Goal: Complete application form: Complete application form

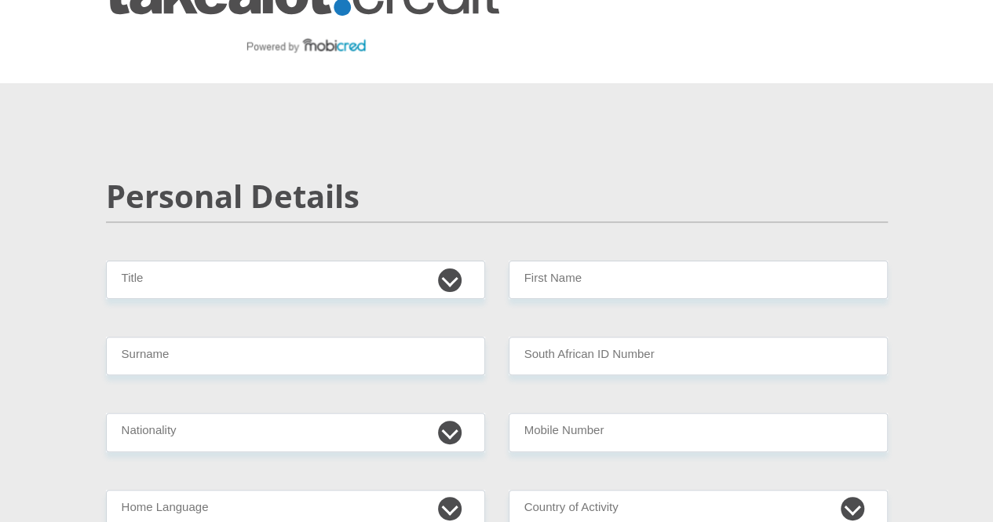
scroll to position [157, 0]
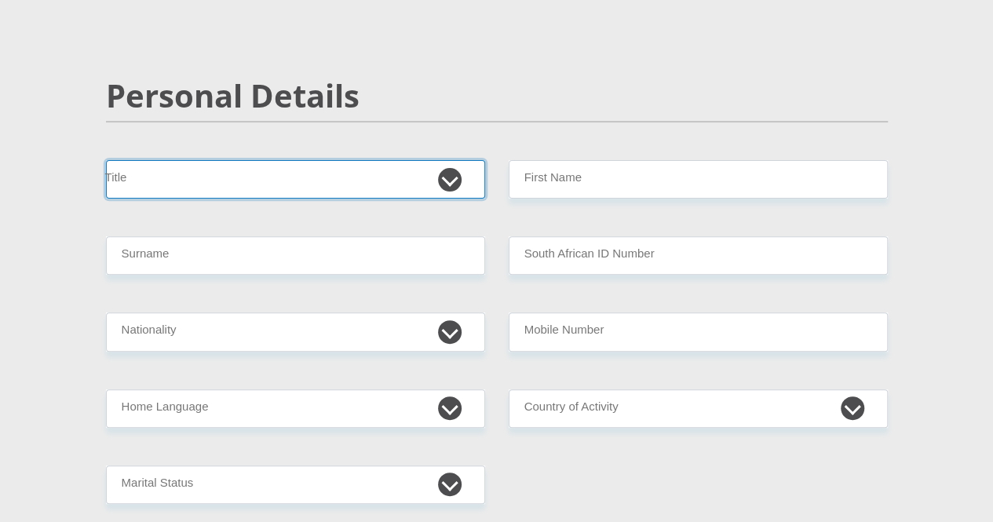
click at [437, 160] on select "Mr Ms Mrs Dr [PERSON_NAME]" at bounding box center [295, 179] width 379 height 38
select select "Ms"
click at [106, 160] on select "Mr Ms Mrs Dr [PERSON_NAME]" at bounding box center [295, 179] width 379 height 38
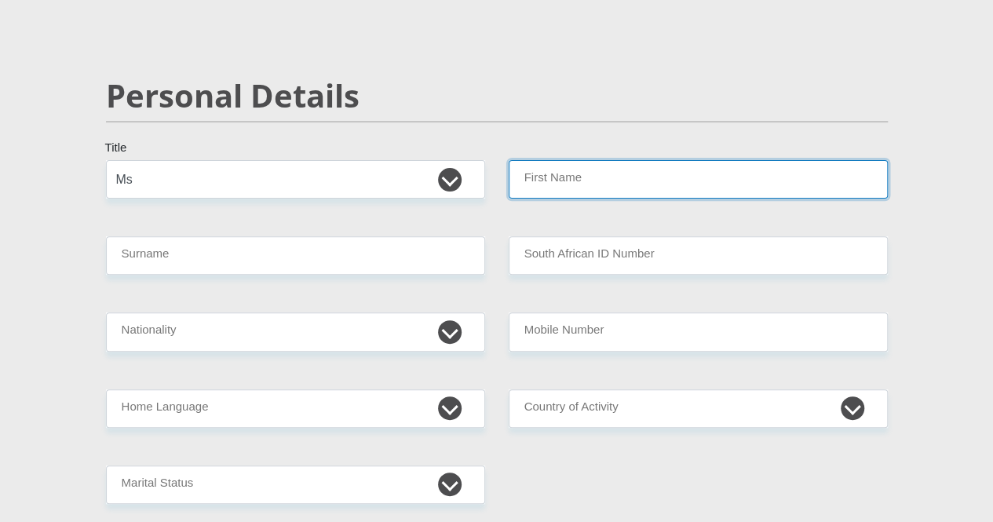
click at [628, 160] on input "First Name" at bounding box center [698, 179] width 379 height 38
type input "[GEOGRAPHIC_DATA]"
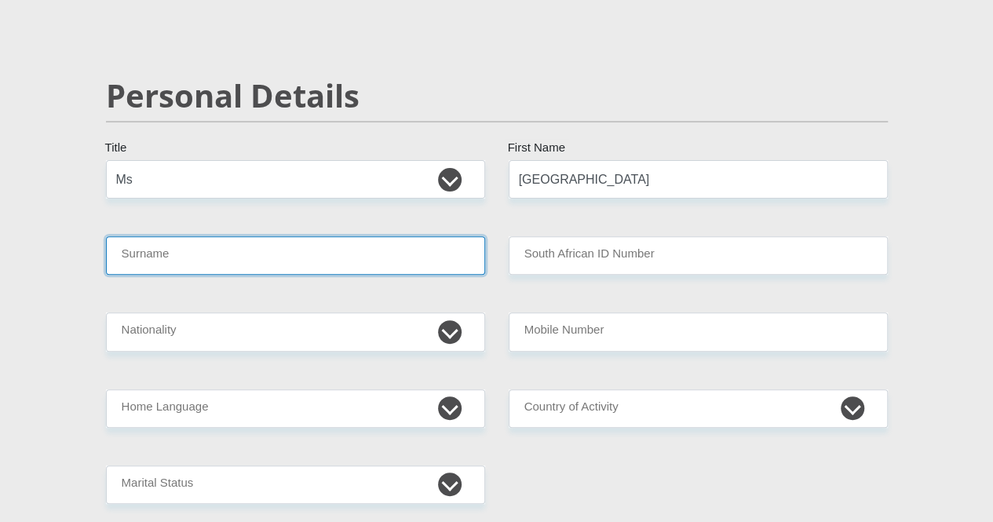
type input "[PERSON_NAME]"
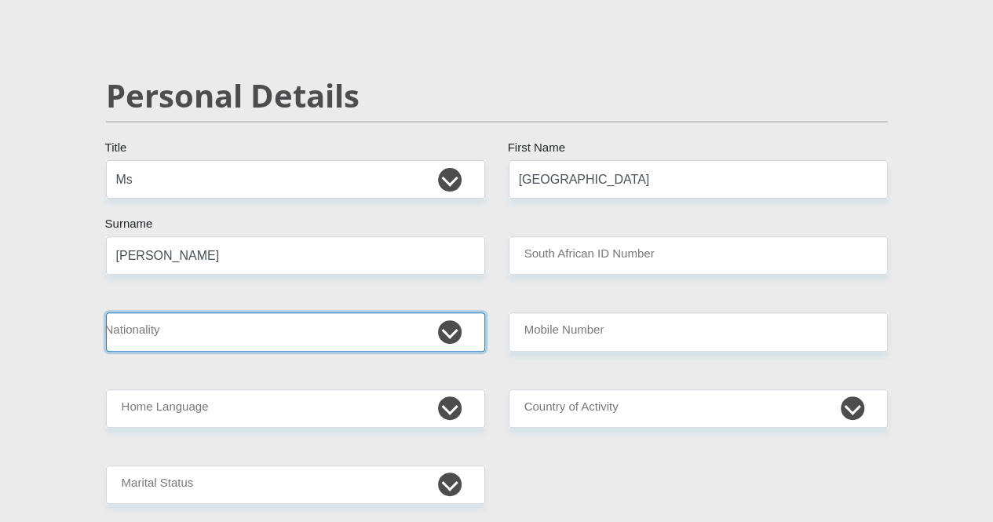
select select "ZAF"
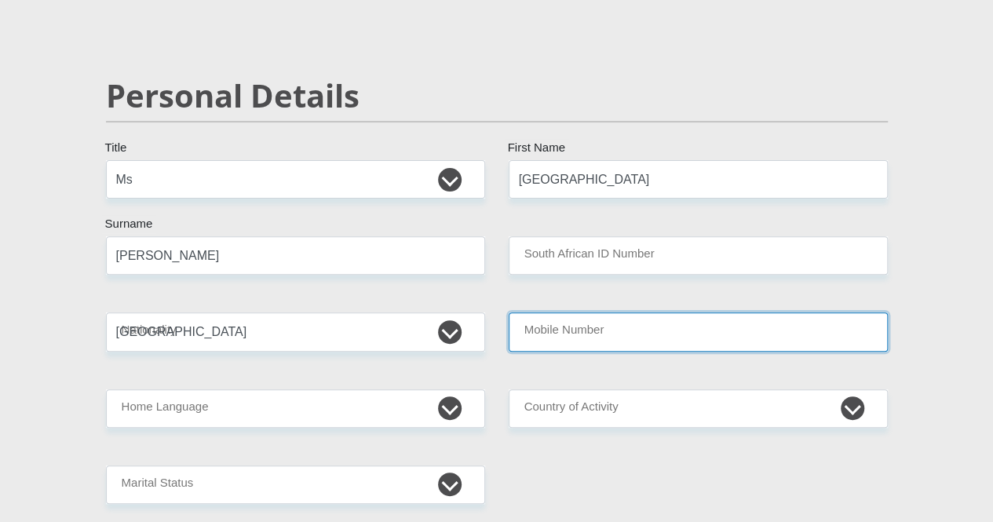
type input "0625075635"
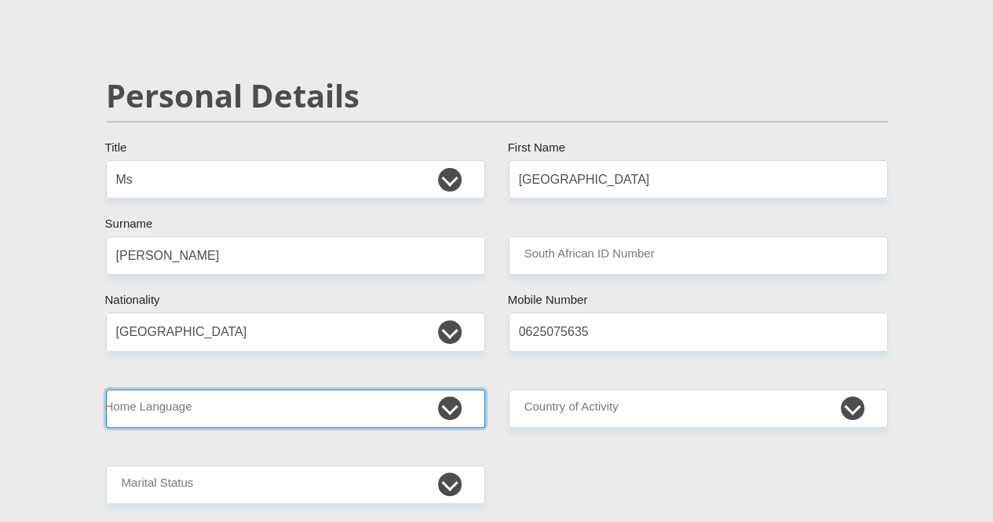
click at [297, 389] on select "Afrikaans English Sepedi South Ndebele Southern Sotho Swati Tsonga Tswana Venda…" at bounding box center [295, 408] width 379 height 38
select select "eng"
click at [106, 389] on select "Afrikaans English Sepedi South Ndebele Southern Sotho Swati Tsonga Tswana Venda…" at bounding box center [295, 408] width 379 height 38
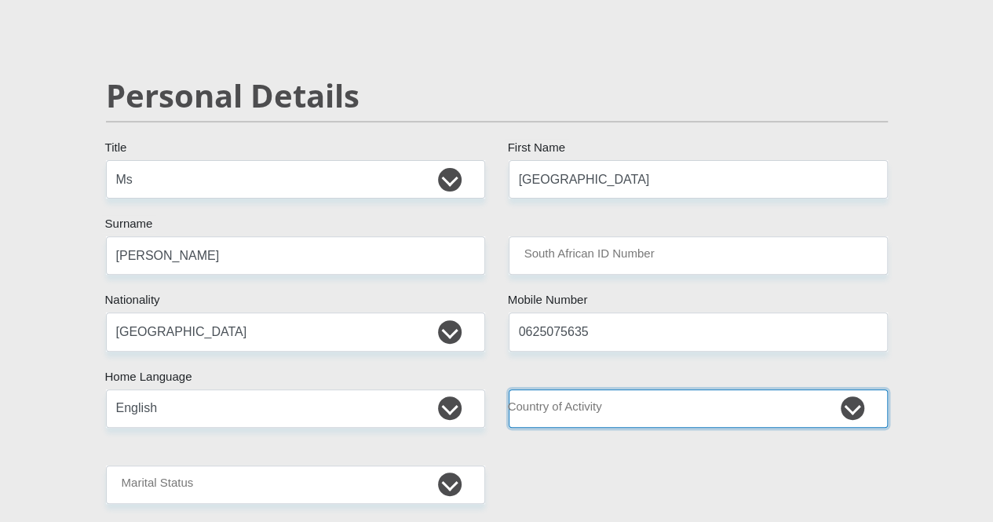
click at [623, 389] on select "[GEOGRAPHIC_DATA] [GEOGRAPHIC_DATA] [GEOGRAPHIC_DATA] [GEOGRAPHIC_DATA] [GEOGRA…" at bounding box center [698, 408] width 379 height 38
select select "ZAF"
click at [509, 389] on select "[GEOGRAPHIC_DATA] [GEOGRAPHIC_DATA] [GEOGRAPHIC_DATA] [GEOGRAPHIC_DATA] [GEOGRA…" at bounding box center [698, 408] width 379 height 38
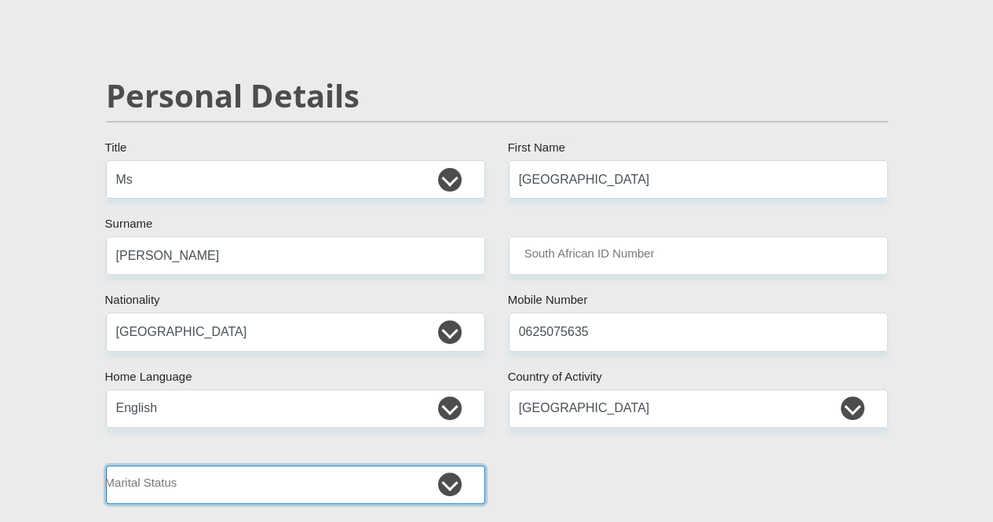
drag, startPoint x: 317, startPoint y: 442, endPoint x: 309, endPoint y: 429, distance: 15.9
click at [317, 466] on select "Married ANC Single Divorced Widowed Married COP or Customary Law" at bounding box center [295, 485] width 379 height 38
select select "2"
click at [106, 466] on select "Married ANC Single Divorced Widowed Married COP or Customary Law" at bounding box center [295, 485] width 379 height 38
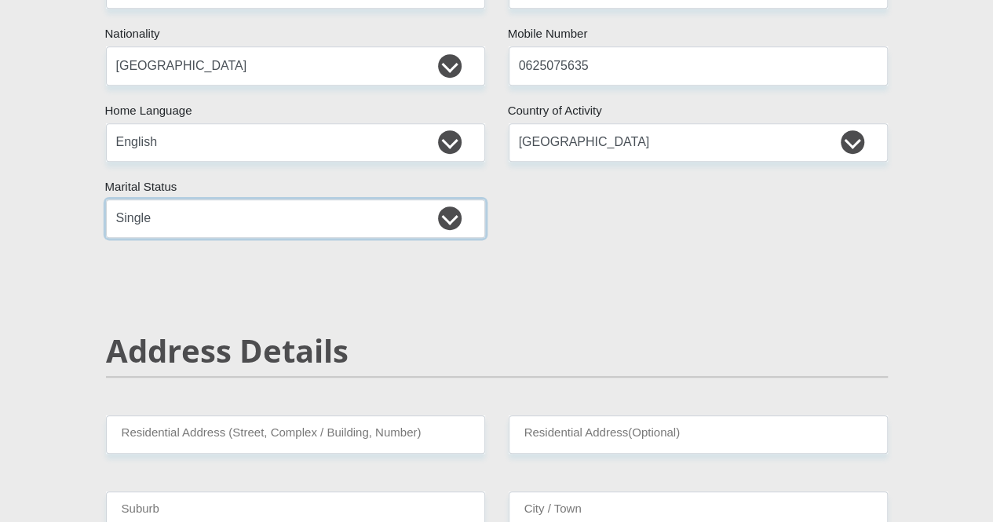
scroll to position [471, 0]
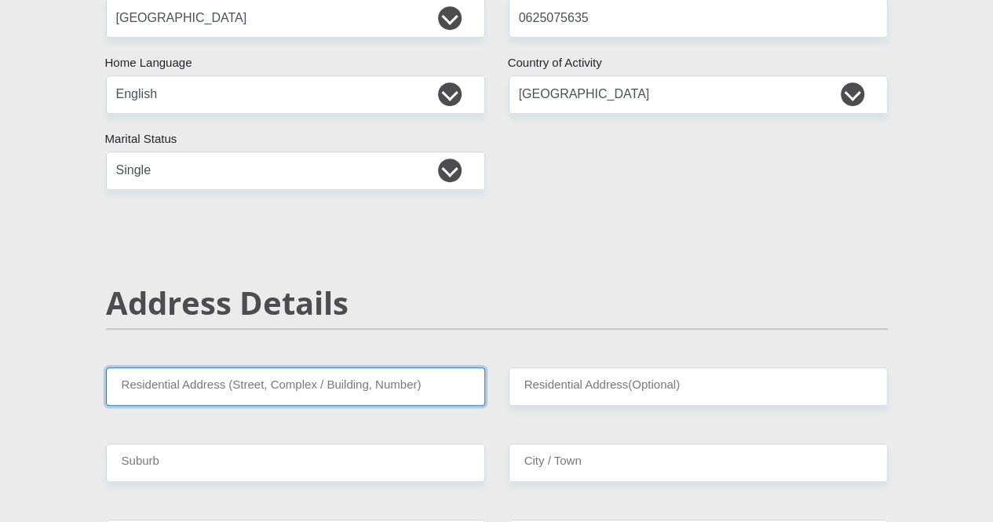
click at [400, 367] on input "Residential Address (Street, Complex / Building, Number)" at bounding box center [295, 386] width 379 height 38
type input "[STREET_ADDRESS]"
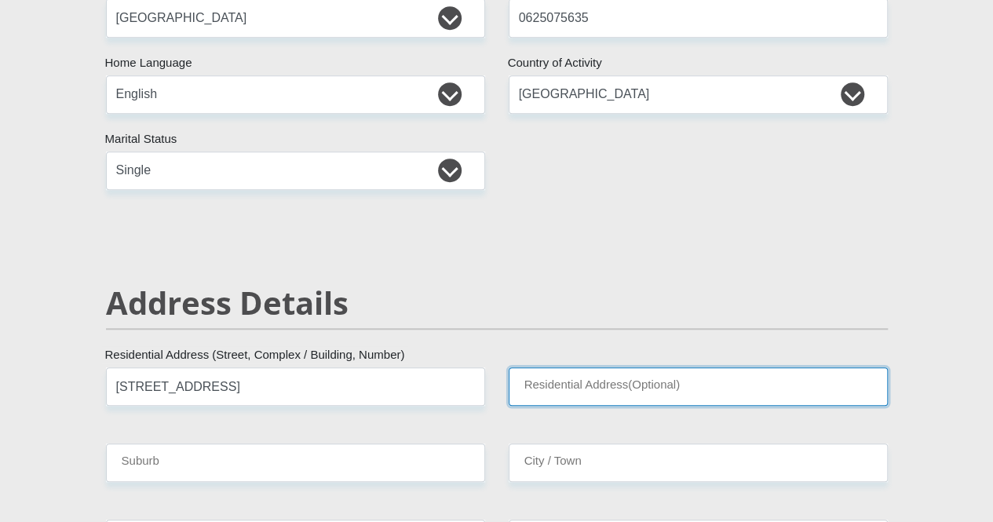
type input "Greenbury"
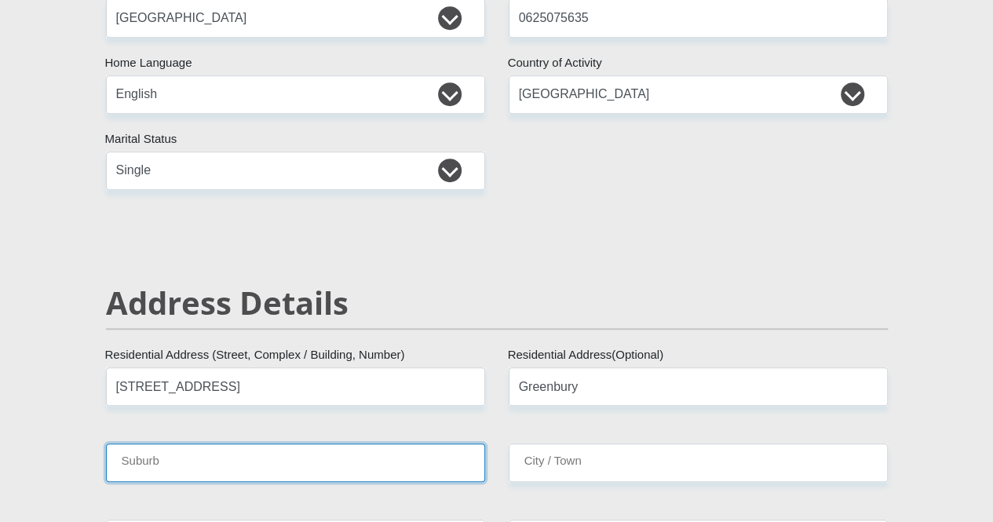
type input "[GEOGRAPHIC_DATA], [GEOGRAPHIC_DATA]"
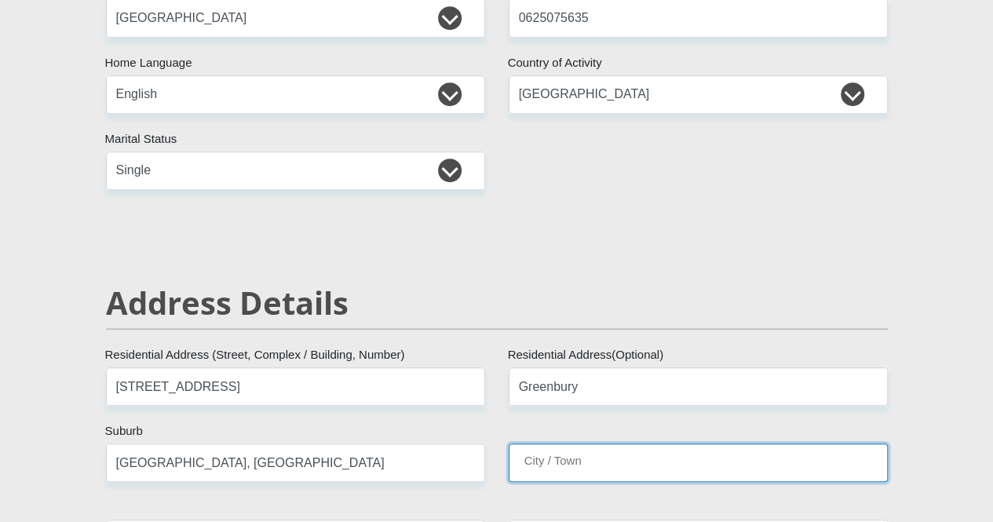
type input "[GEOGRAPHIC_DATA], [GEOGRAPHIC_DATA]"
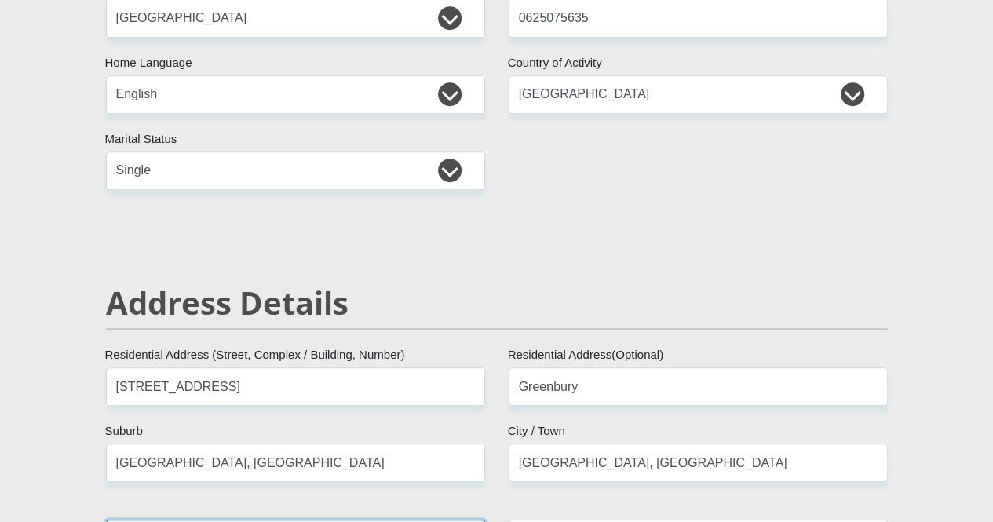
type input "4068"
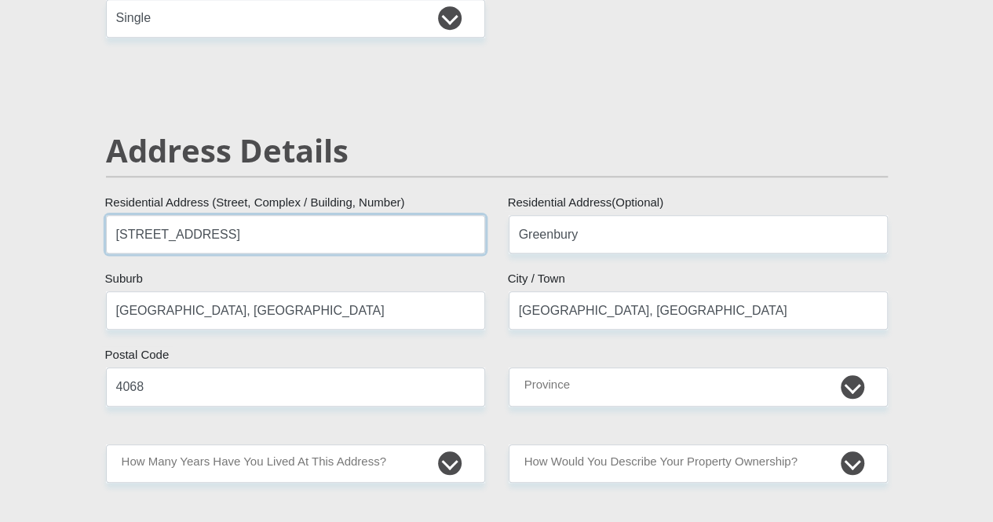
scroll to position [628, 0]
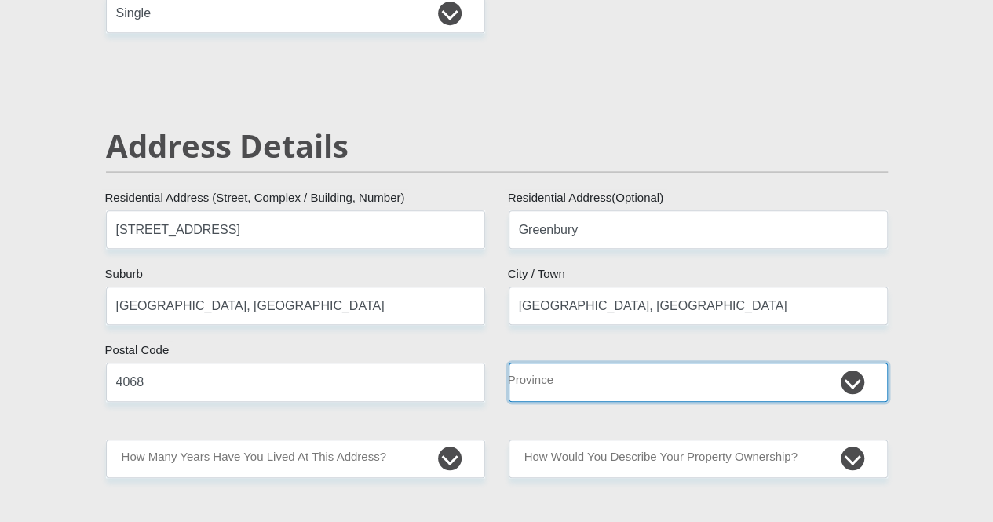
click at [579, 363] on select "Eastern Cape Free State [GEOGRAPHIC_DATA] [GEOGRAPHIC_DATA][DATE] [GEOGRAPHIC_D…" at bounding box center [698, 382] width 379 height 38
select select "[GEOGRAPHIC_DATA][DATE]"
click at [509, 363] on select "Eastern Cape Free State [GEOGRAPHIC_DATA] [GEOGRAPHIC_DATA][DATE] [GEOGRAPHIC_D…" at bounding box center [698, 382] width 379 height 38
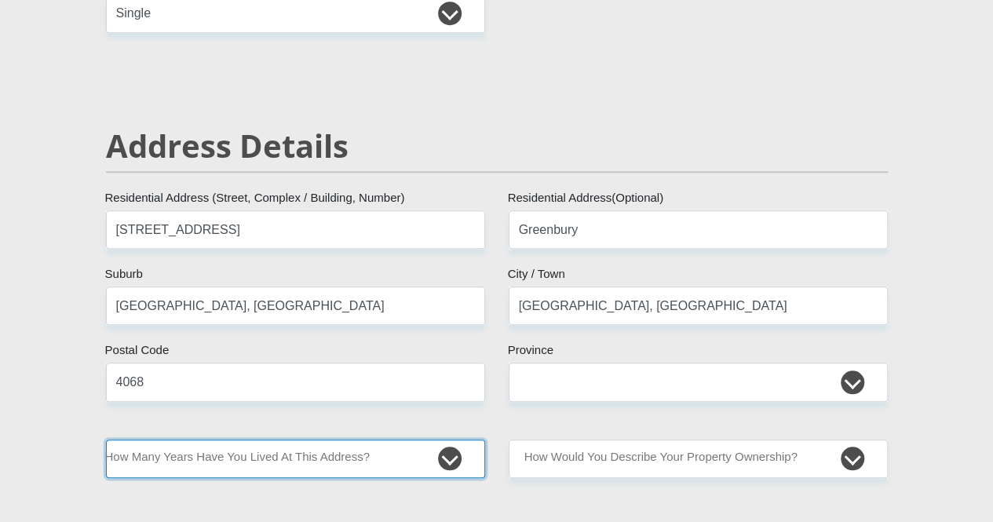
click at [388, 440] on select "less than 1 year 1-3 years 3-5 years 5+ years" at bounding box center [295, 459] width 379 height 38
select select "0"
click at [106, 440] on select "less than 1 year 1-3 years 3-5 years 5+ years" at bounding box center [295, 459] width 379 height 38
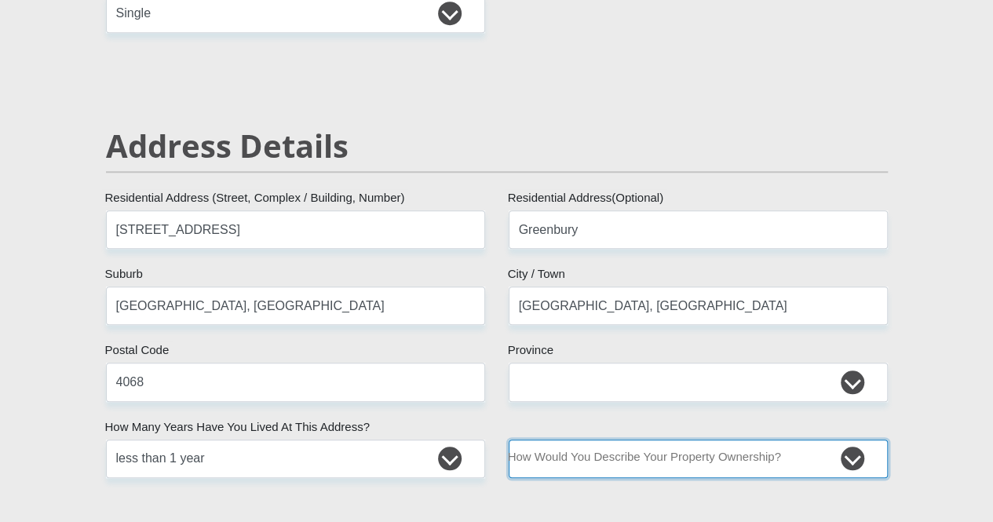
click at [619, 440] on select "Owned Rented Family Owned Company Dwelling" at bounding box center [698, 459] width 379 height 38
select select "parents"
click at [509, 440] on select "Owned Rented Family Owned Company Dwelling" at bounding box center [698, 459] width 379 height 38
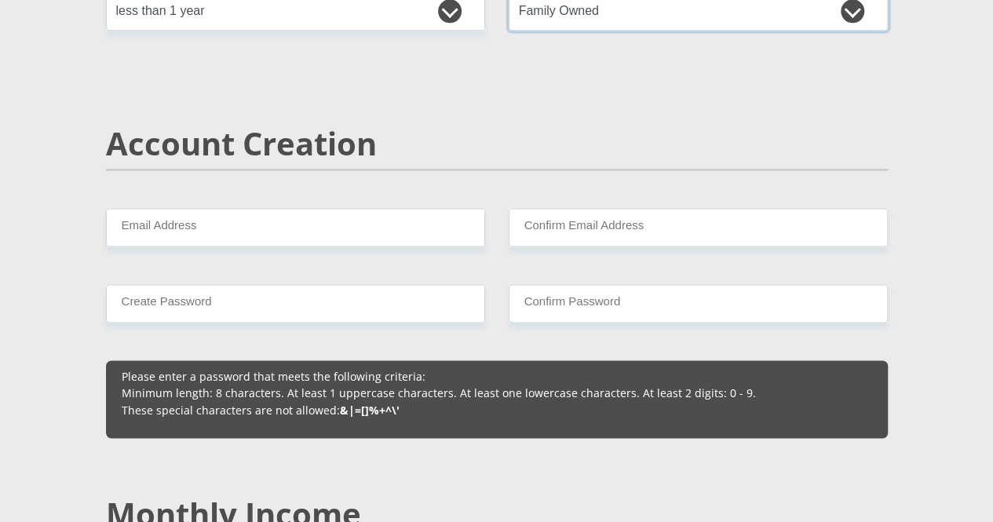
scroll to position [1099, 0]
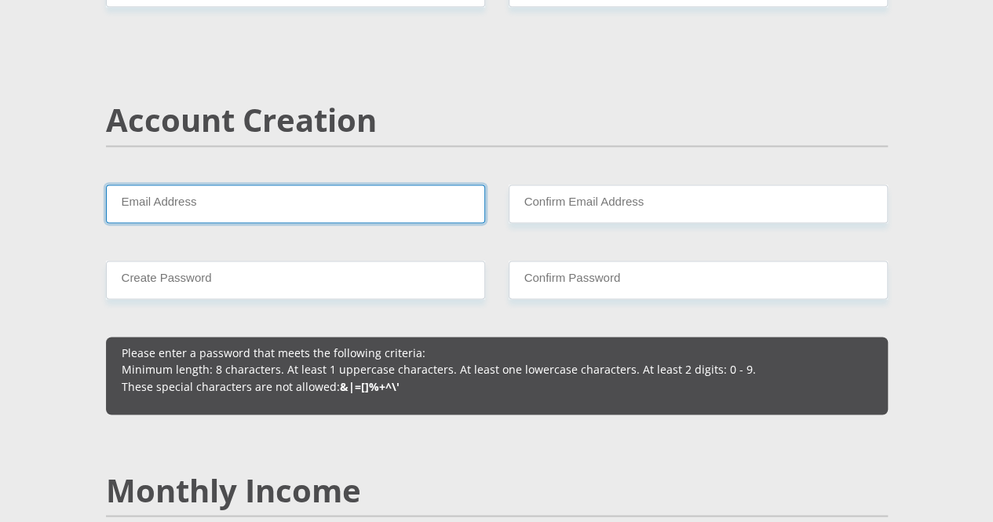
click at [314, 185] on input "Email Address" at bounding box center [295, 204] width 379 height 38
type input "[EMAIL_ADDRESS][DOMAIN_NAME]"
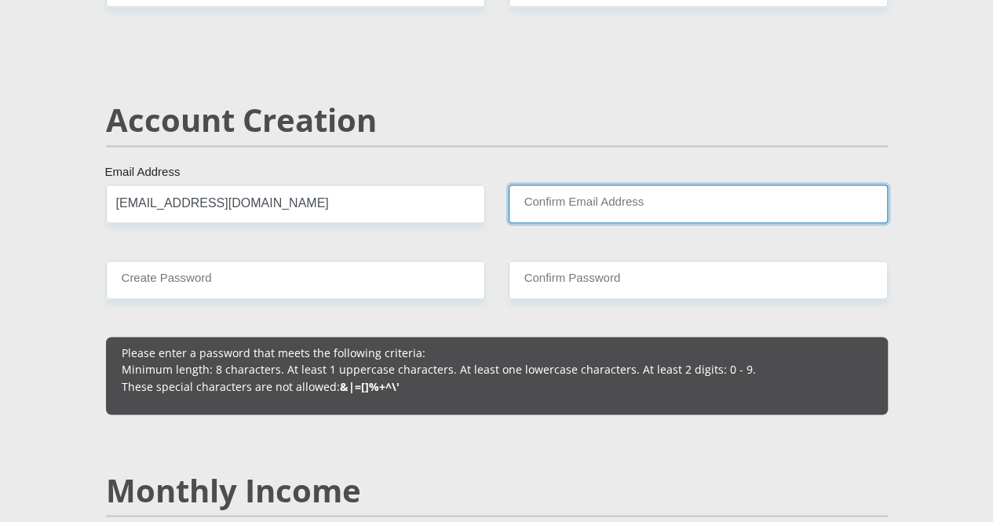
type input "[EMAIL_ADDRESS][DOMAIN_NAME]"
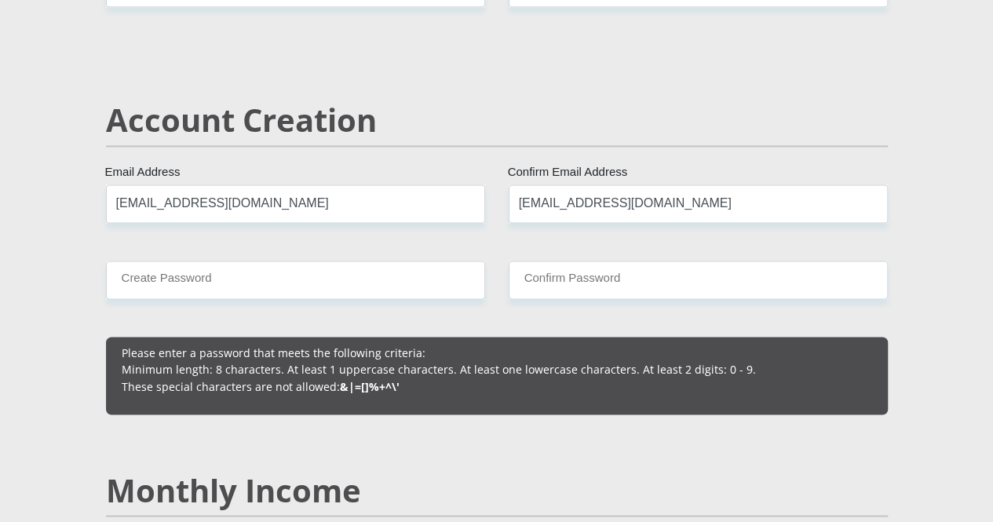
type input "0625075635"
type input "[GEOGRAPHIC_DATA]"
type input "[PERSON_NAME]"
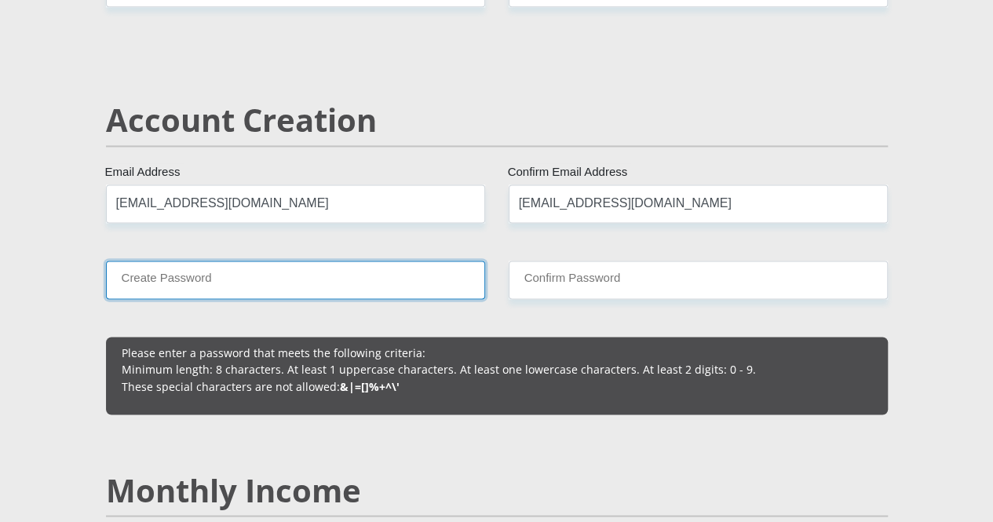
click at [300, 261] on input "Create Password" at bounding box center [295, 280] width 379 height 38
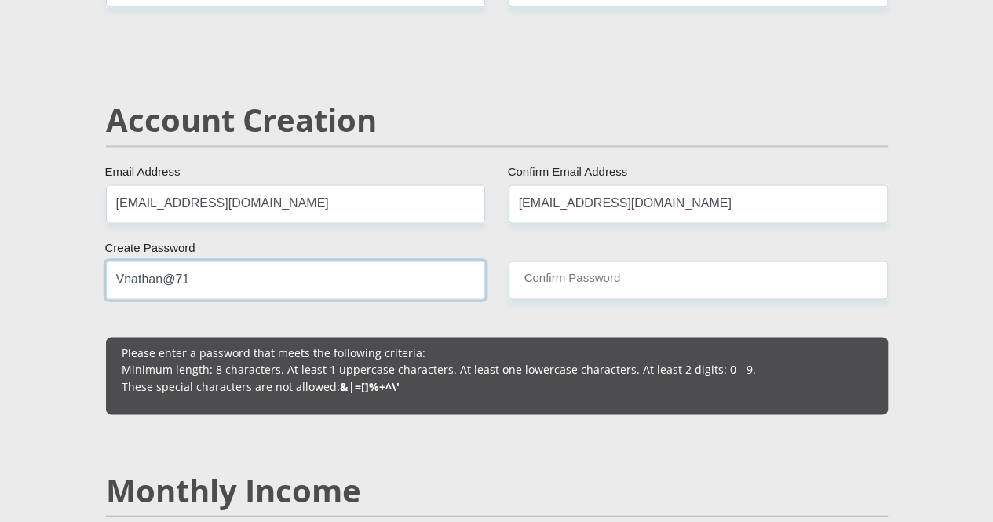
type input "Vnathan@71"
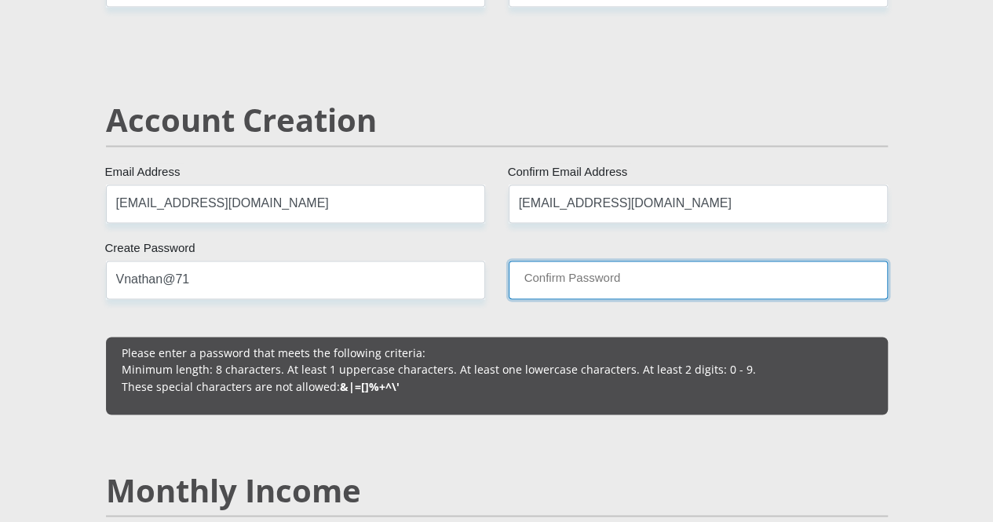
click at [575, 261] on input "Confirm Password" at bounding box center [698, 280] width 379 height 38
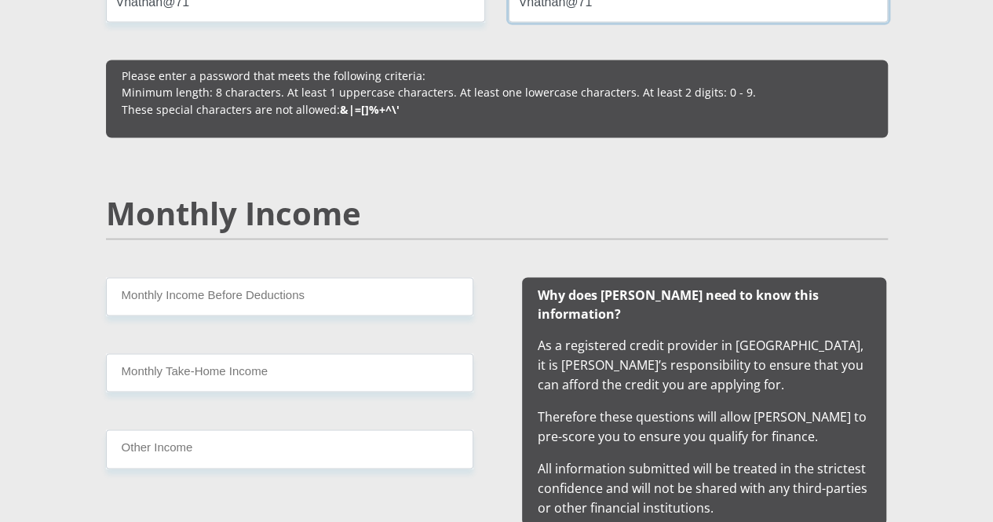
scroll to position [1492, 0]
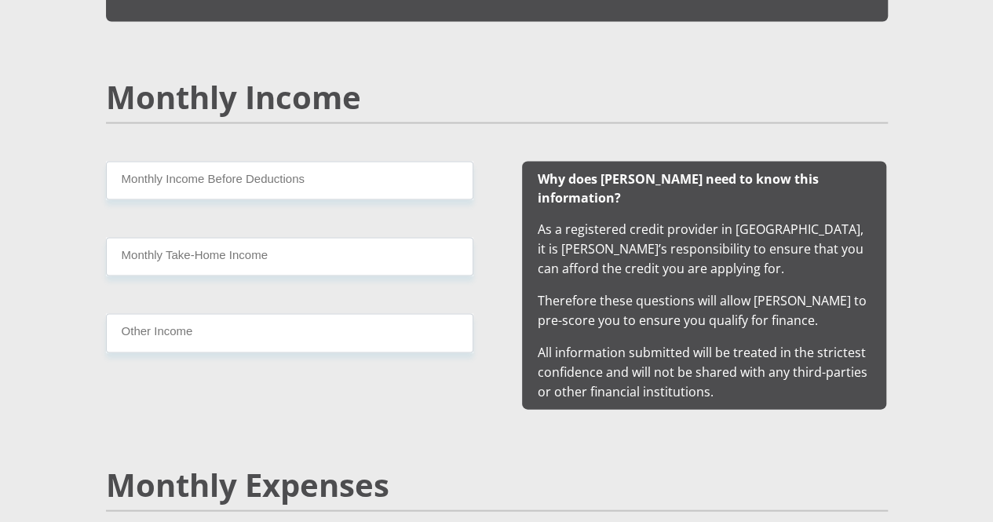
type input "Vnathan@71"
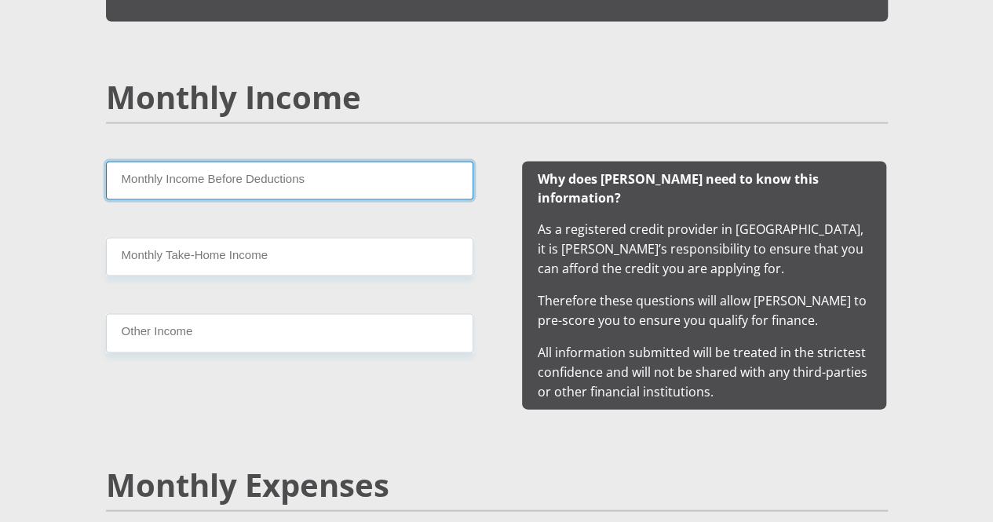
click at [276, 162] on input "Monthly Income Before Deductions" at bounding box center [289, 181] width 367 height 38
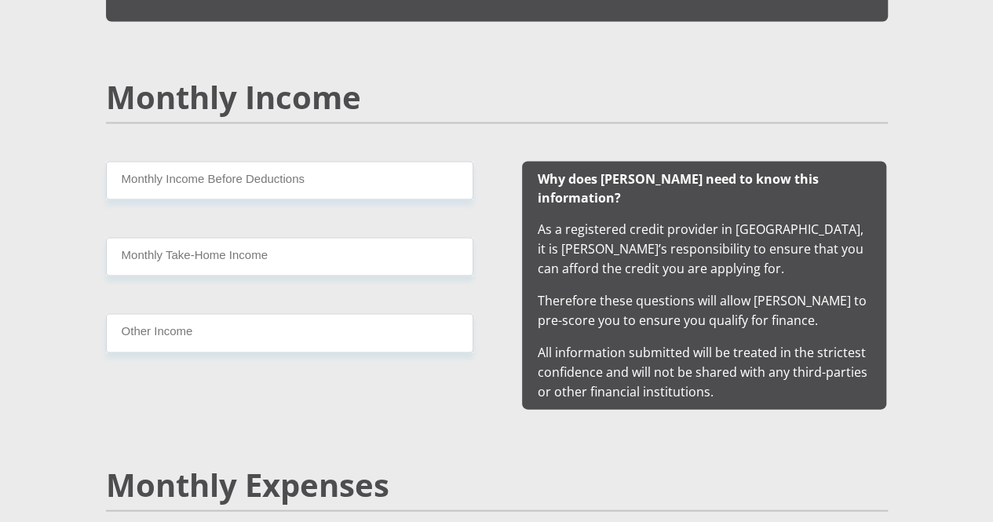
click at [409, 81] on div "Monthly Income" at bounding box center [497, 120] width 806 height 83
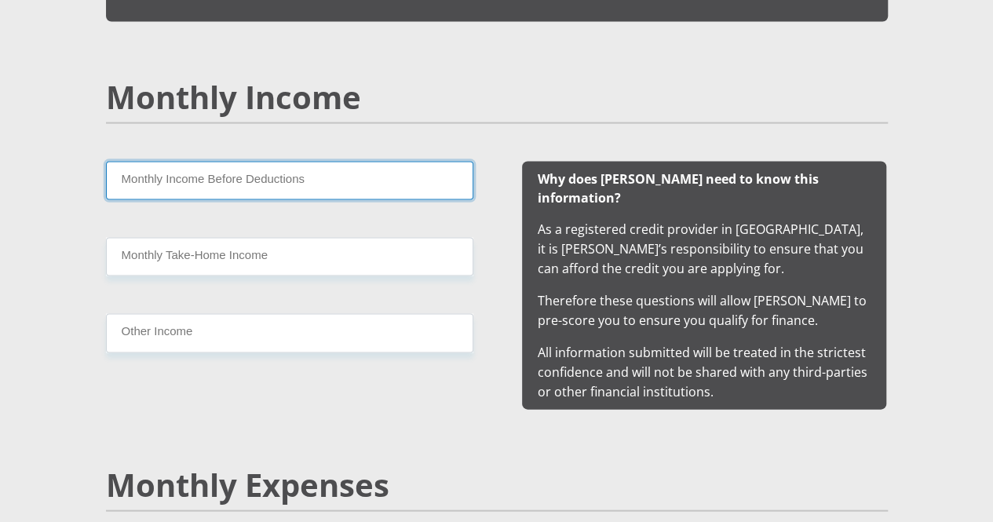
click at [290, 162] on input "Monthly Income Before Deductions" at bounding box center [289, 181] width 367 height 38
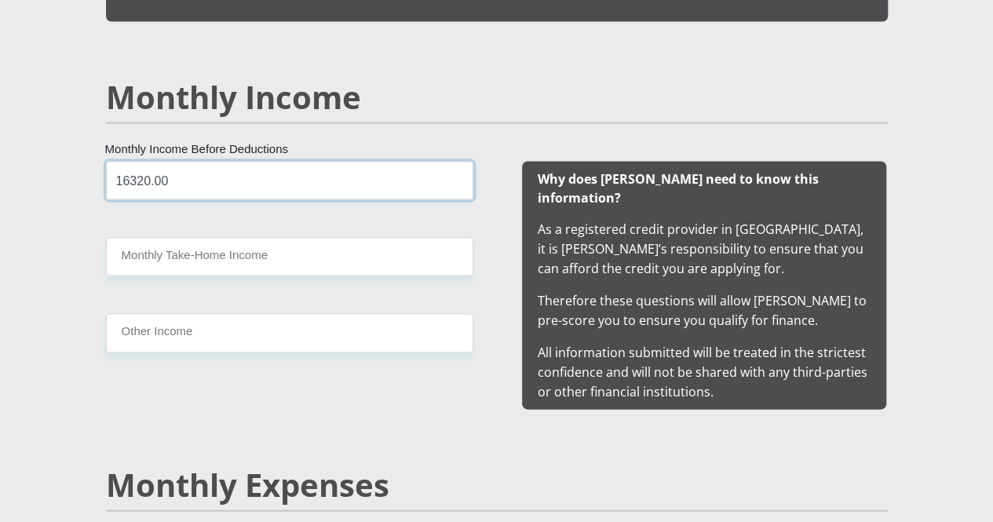
type input "16320.00"
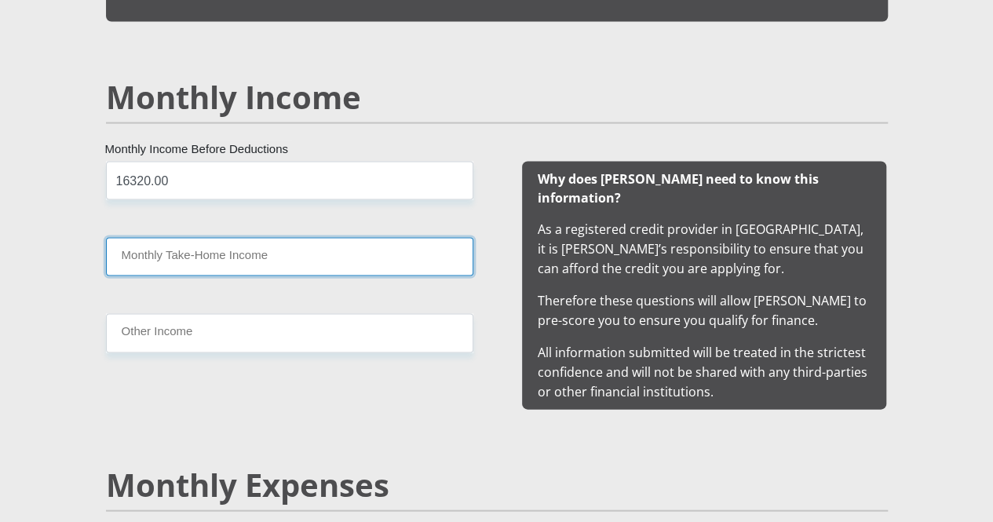
click at [257, 238] on input "Monthly Take-Home Income" at bounding box center [289, 257] width 367 height 38
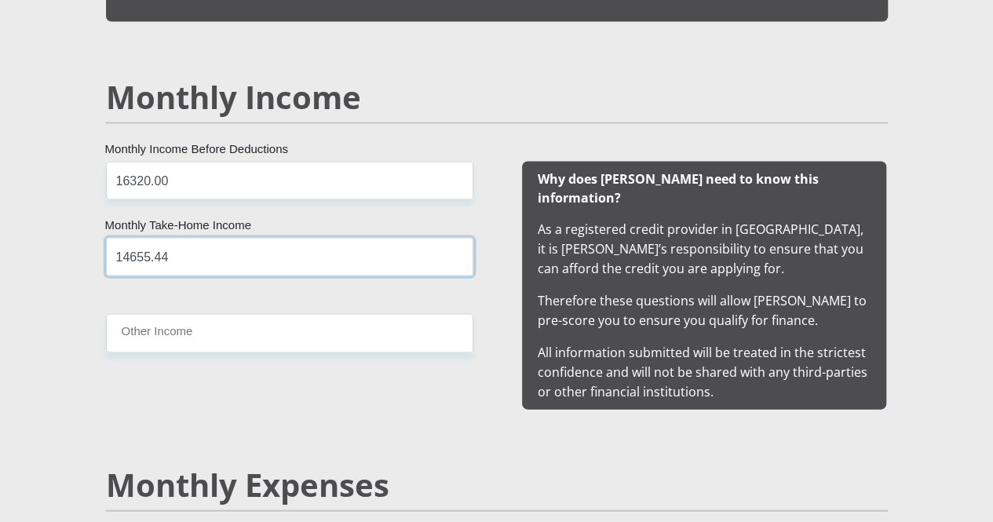
type input "14655.44"
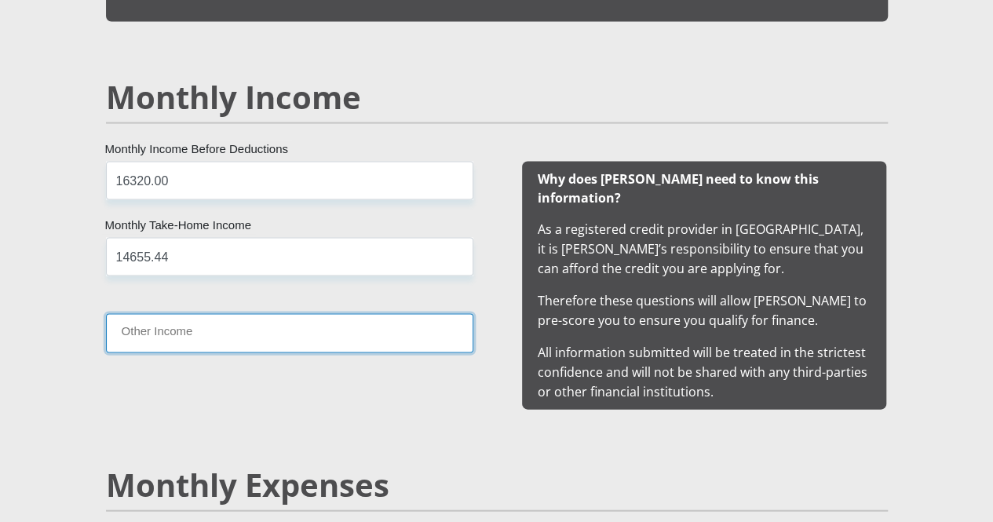
click at [220, 314] on input "Other Income" at bounding box center [289, 333] width 367 height 38
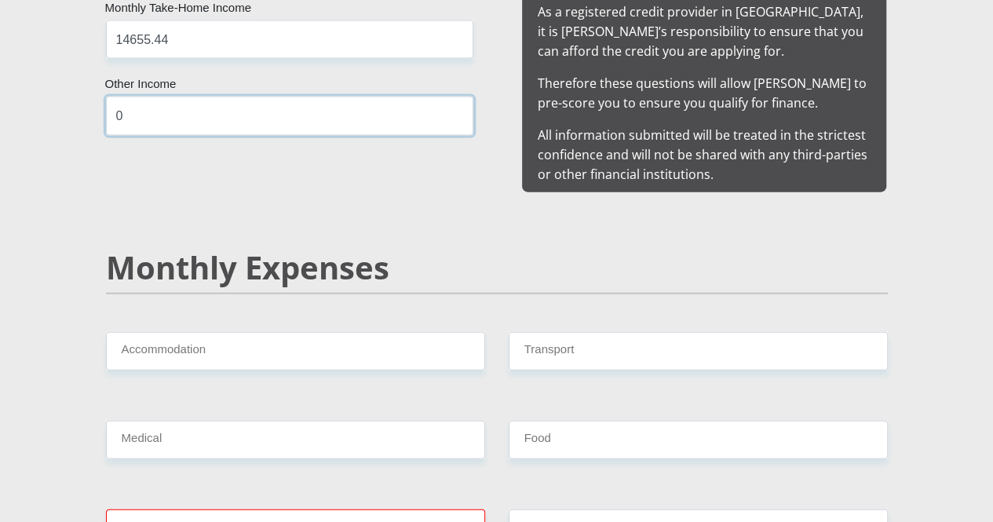
scroll to position [1727, 0]
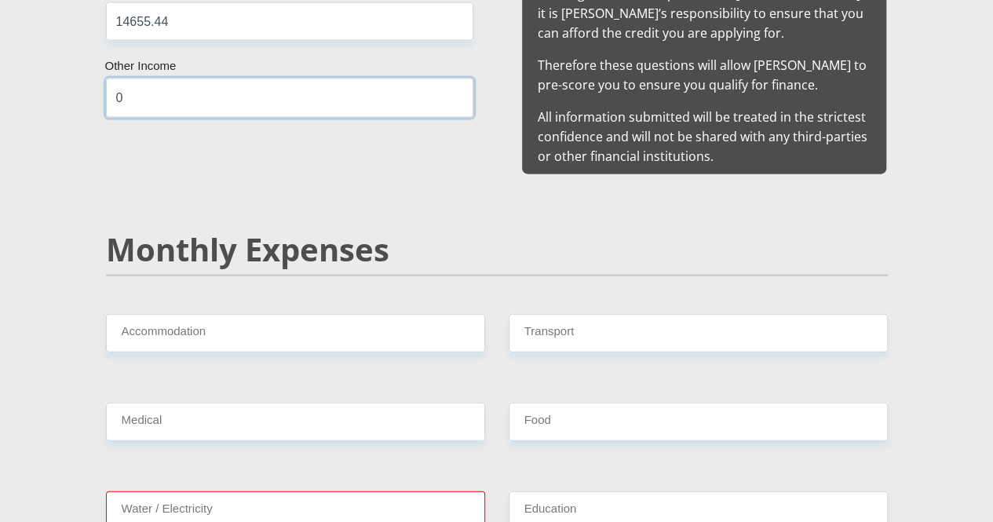
type input "0"
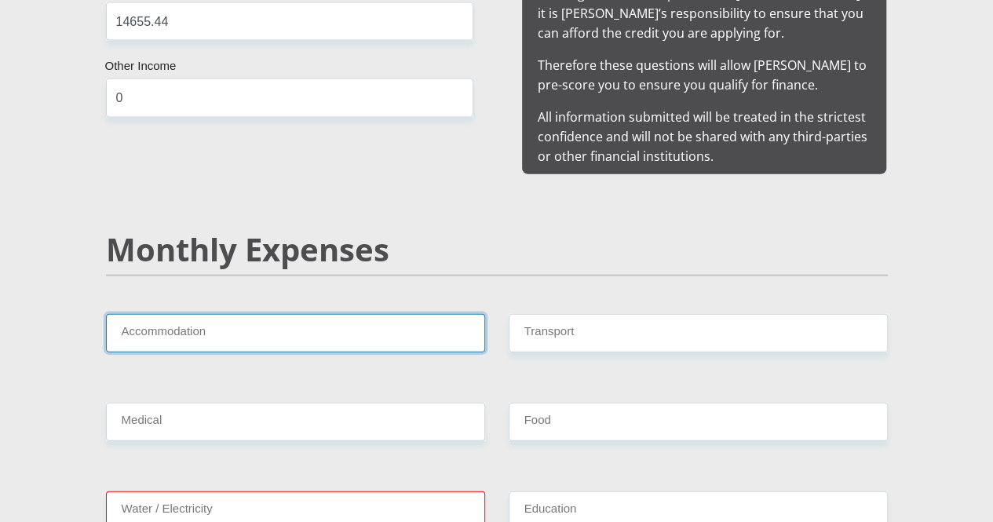
click at [265, 314] on input "Accommodation" at bounding box center [295, 333] width 379 height 38
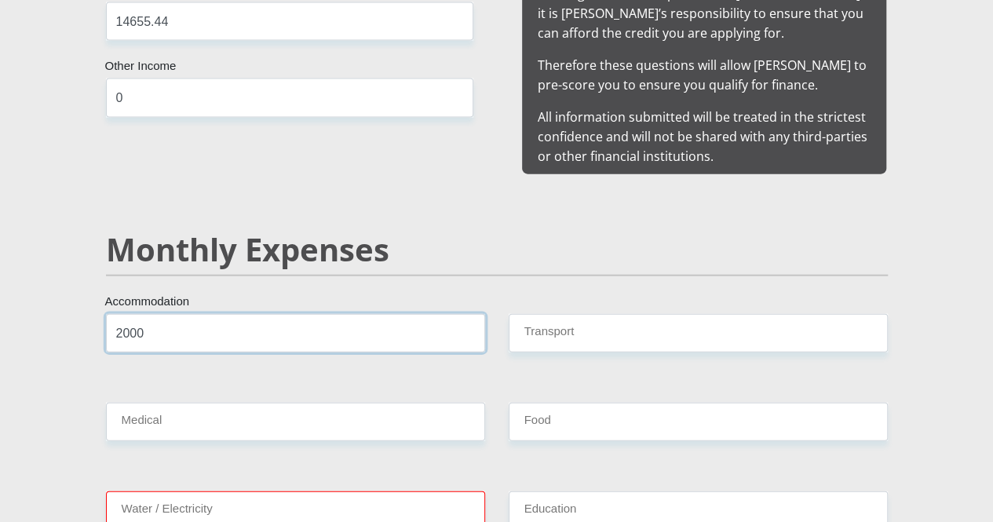
type input "2000"
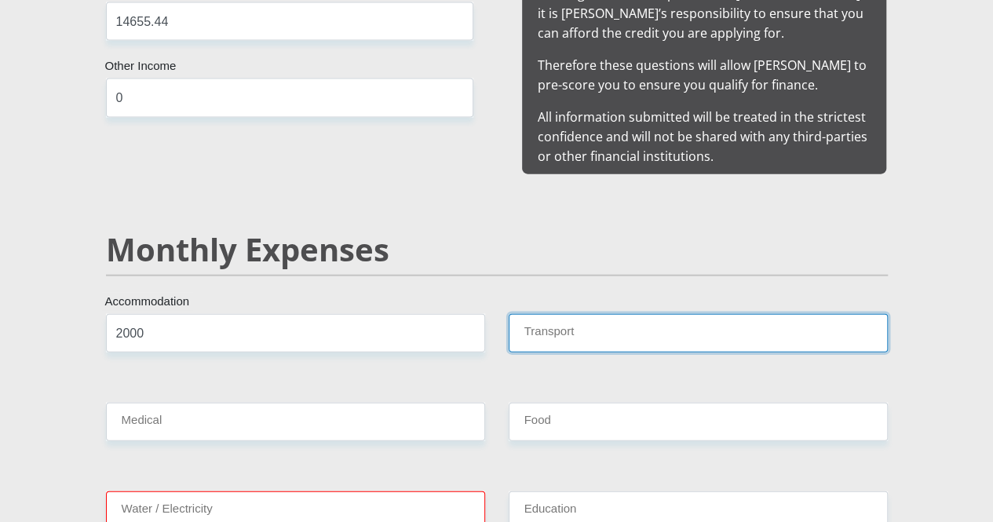
click at [543, 314] on input "Transport" at bounding box center [698, 333] width 379 height 38
type input "1200"
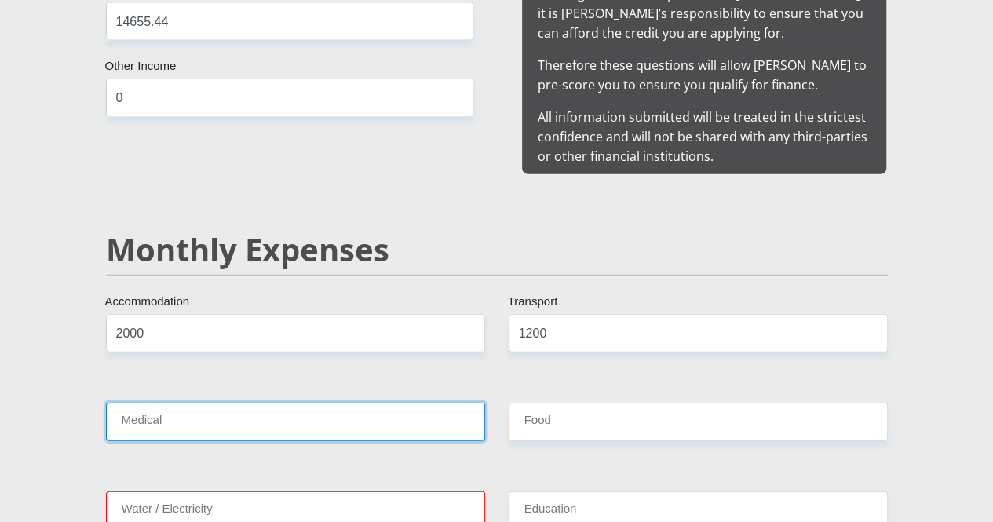
click at [422, 403] on input "Medical" at bounding box center [295, 422] width 379 height 38
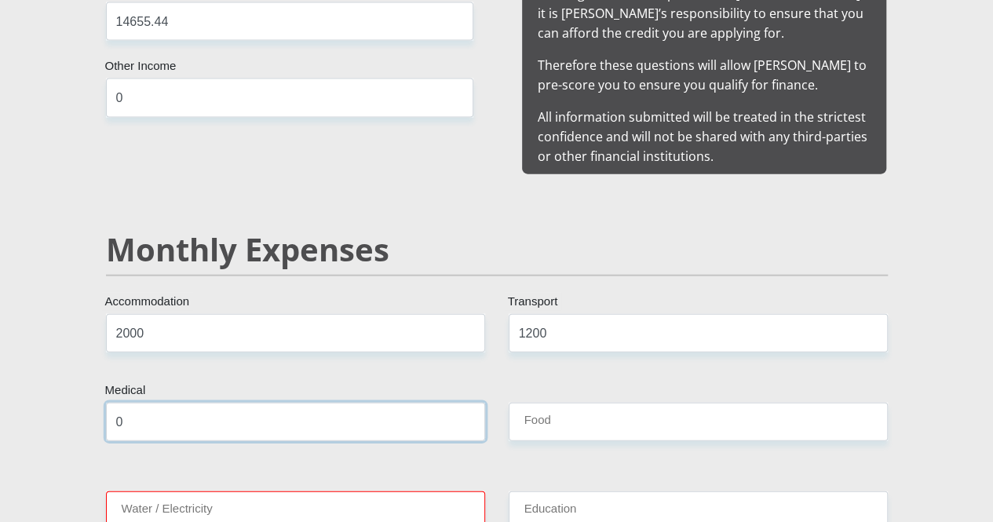
type input "0"
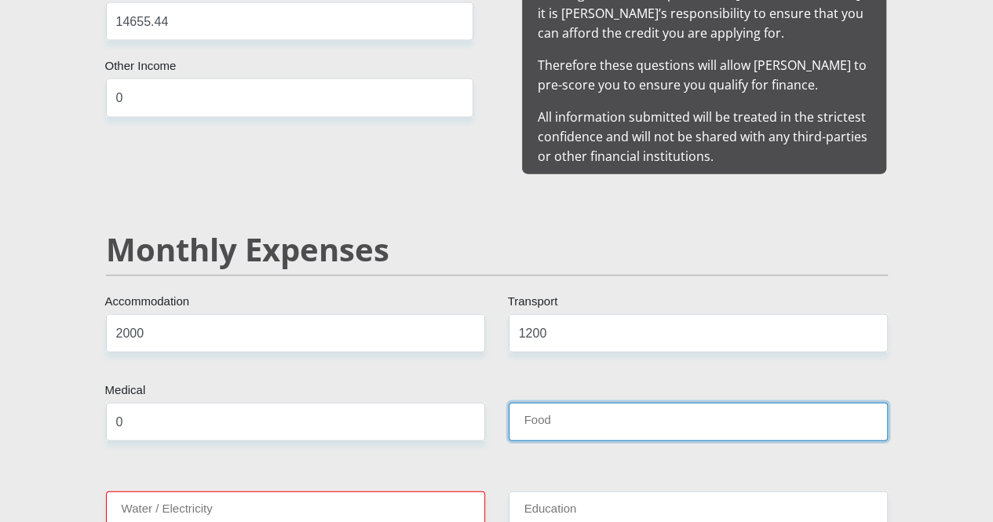
click at [592, 403] on input "Food" at bounding box center [698, 422] width 379 height 38
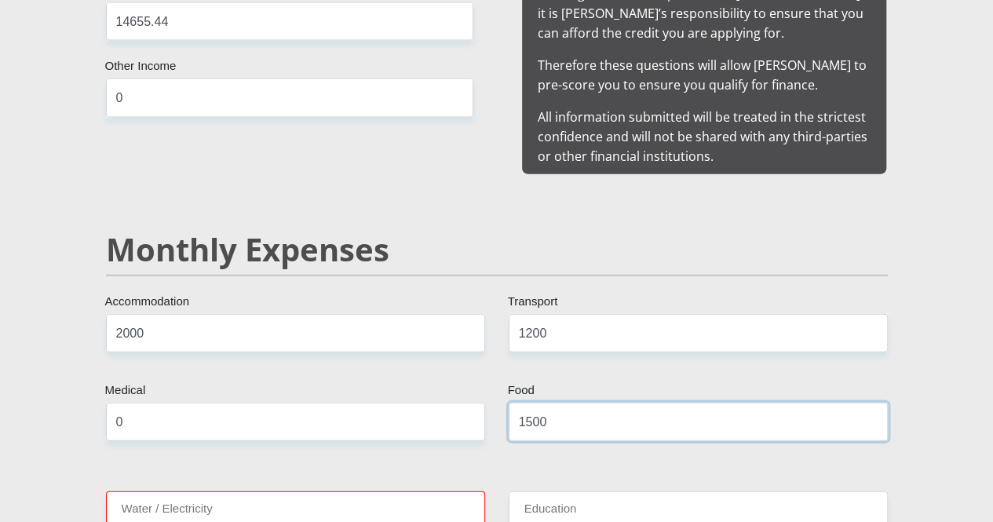
type input "1500"
click at [352, 492] on input "Water / Electricity" at bounding box center [295, 511] width 379 height 38
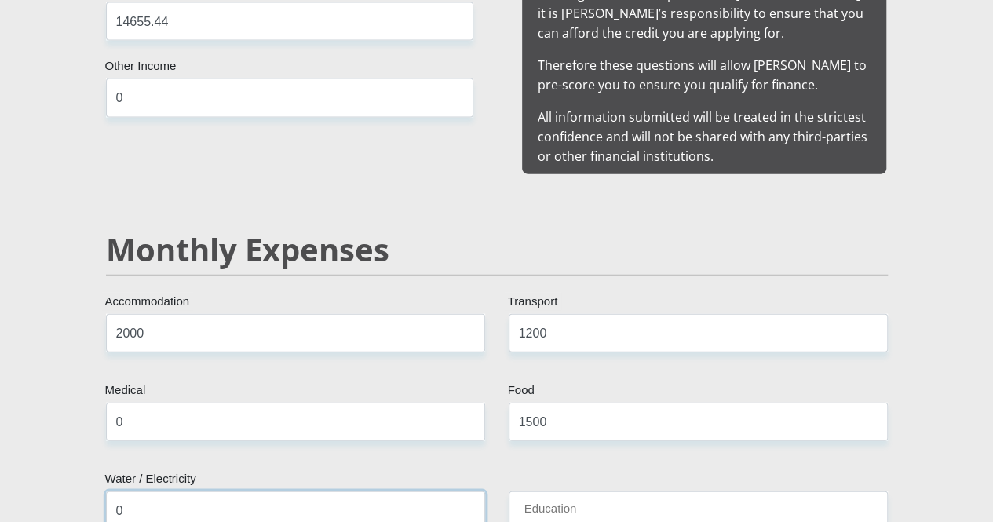
type input "0"
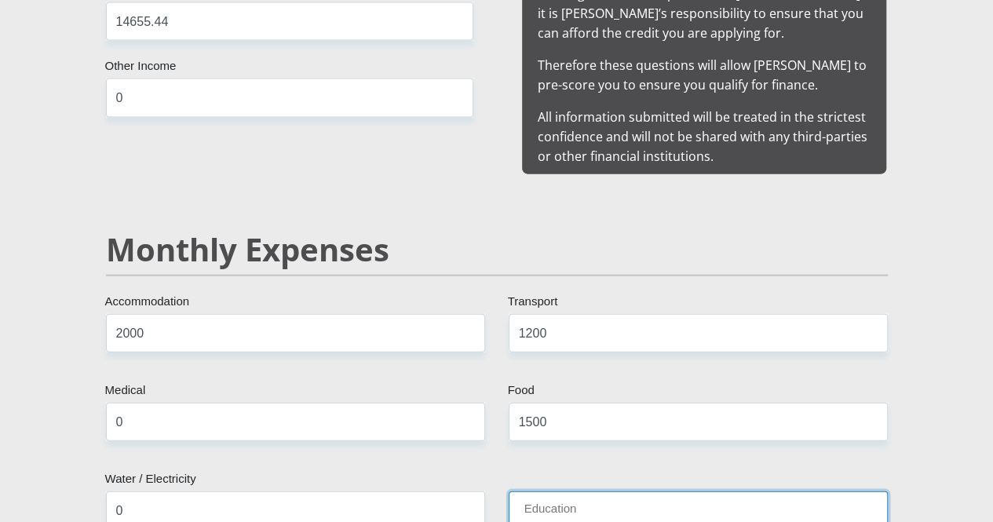
click at [596, 492] on input "Education" at bounding box center [698, 511] width 379 height 38
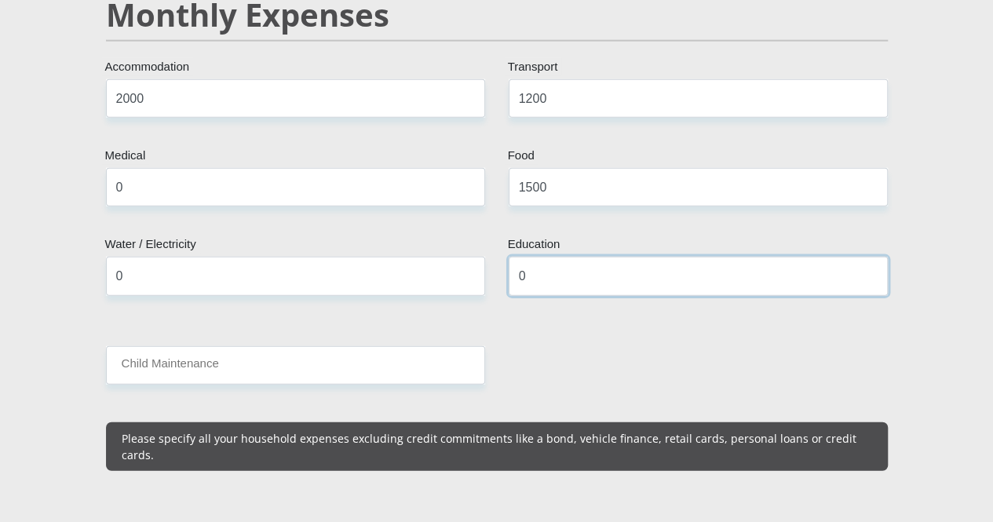
scroll to position [1963, 0]
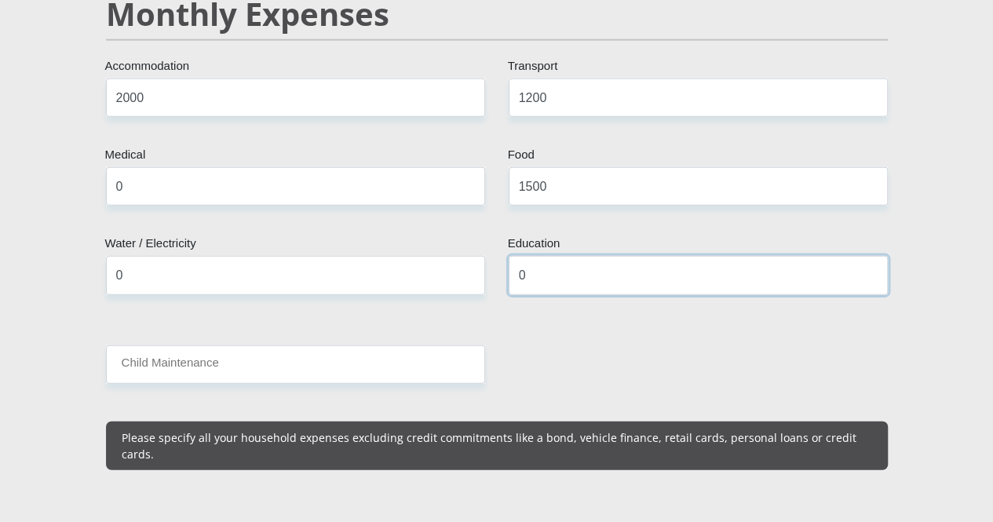
type input "0"
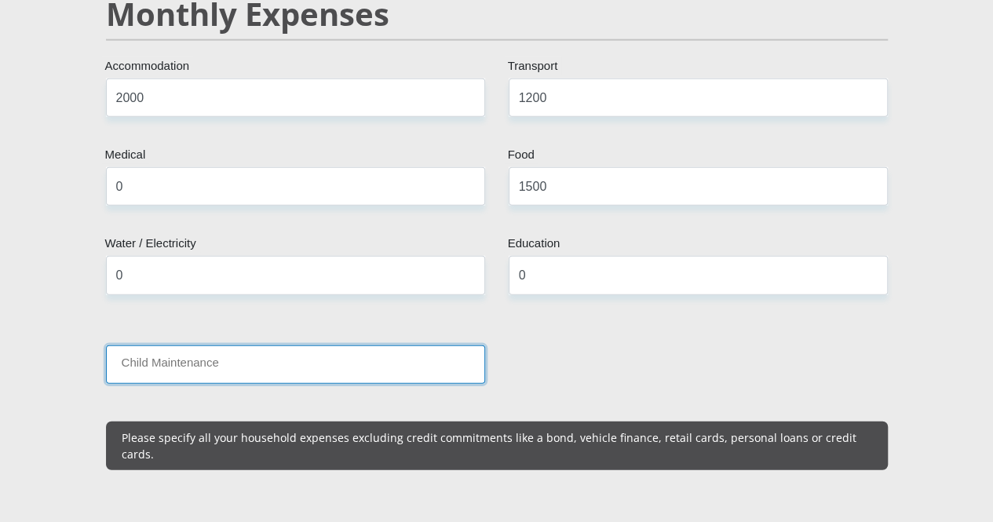
click at [254, 345] on input "Child Maintenance" at bounding box center [295, 364] width 379 height 38
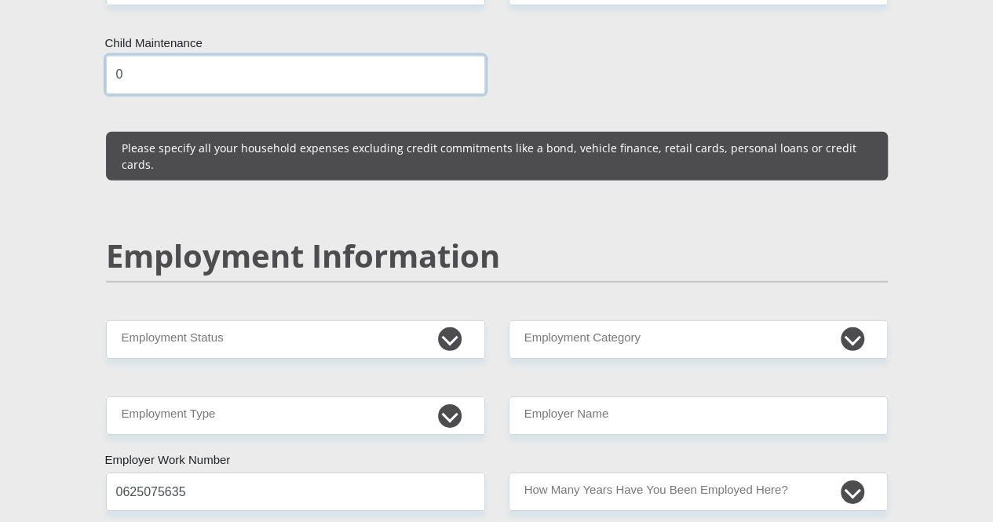
scroll to position [2277, 0]
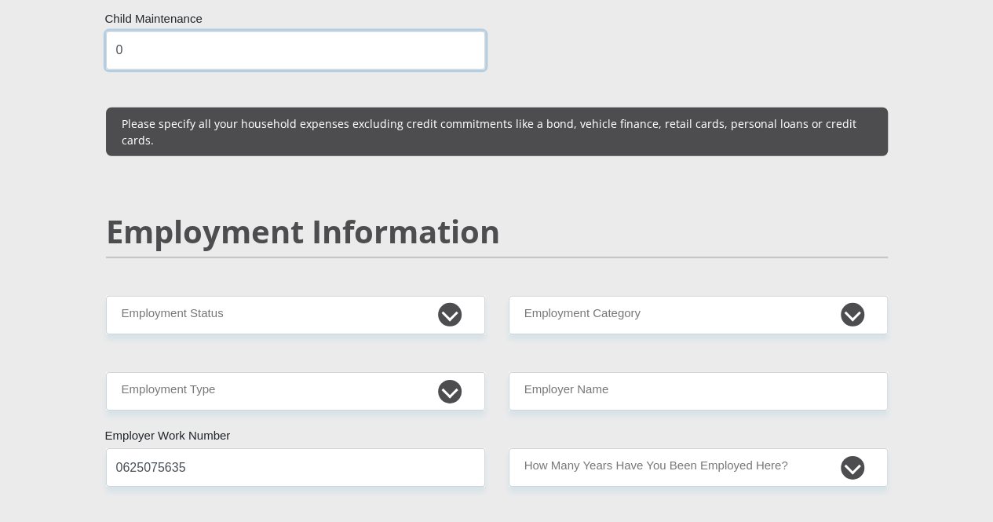
type input "0"
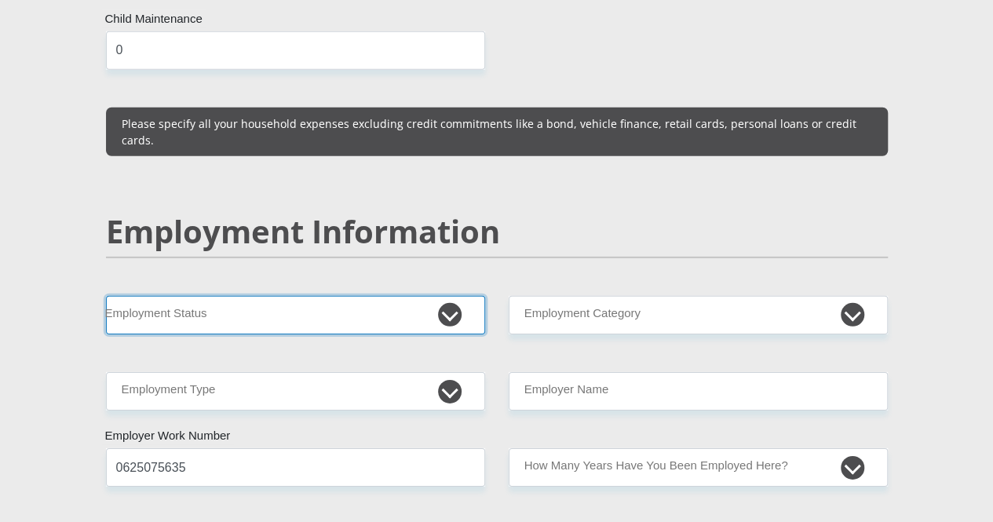
click at [290, 296] on select "Permanent/Full-time Part-time/Casual [DEMOGRAPHIC_DATA] Worker Self-Employed Ho…" at bounding box center [295, 315] width 379 height 38
select select "1"
click at [106, 296] on select "Permanent/Full-time Part-time/Casual [DEMOGRAPHIC_DATA] Worker Self-Employed Ho…" at bounding box center [295, 315] width 379 height 38
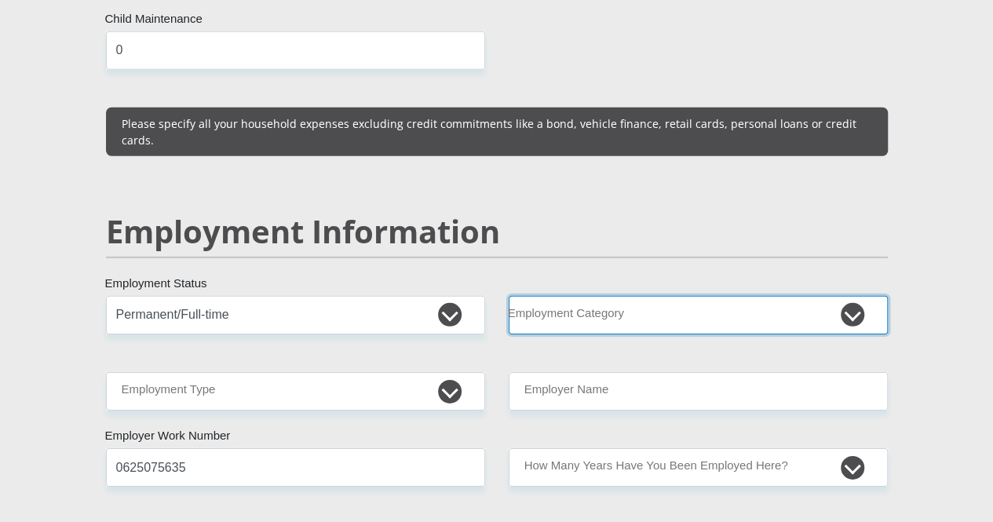
click at [573, 296] on select "AGRICULTURE ALCOHOL & TOBACCO CONSTRUCTION MATERIALS METALLURGY EQUIPMENT FOR R…" at bounding box center [698, 315] width 379 height 38
select select "18"
click at [509, 296] on select "AGRICULTURE ALCOHOL & TOBACCO CONSTRUCTION MATERIALS METALLURGY EQUIPMENT FOR R…" at bounding box center [698, 315] width 379 height 38
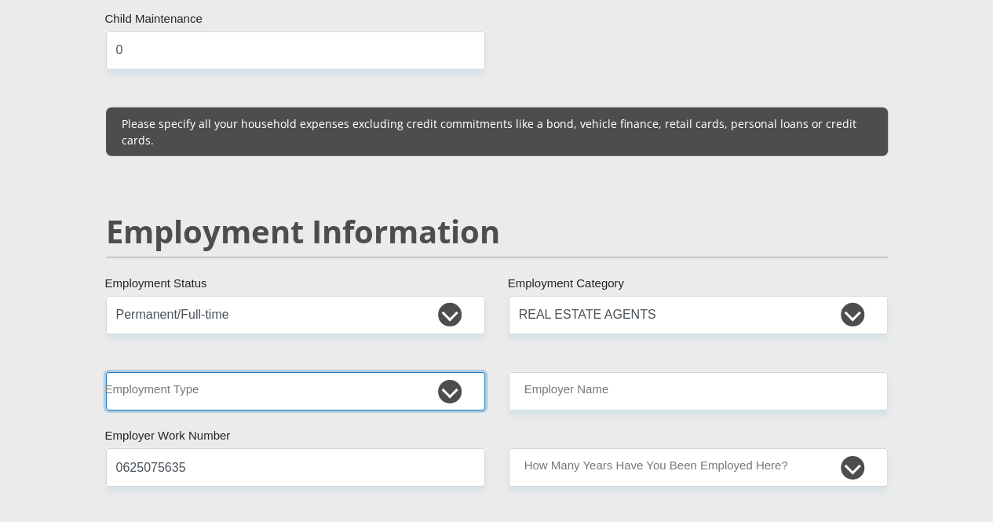
click at [197, 372] on select "College/Lecturer Craft Seller Creative Driver Executive Farmer Forces - Non Com…" at bounding box center [295, 391] width 379 height 38
select select "Executive"
click at [106, 372] on select "College/Lecturer Craft Seller Creative Driver Executive Farmer Forces - Non Com…" at bounding box center [295, 391] width 379 height 38
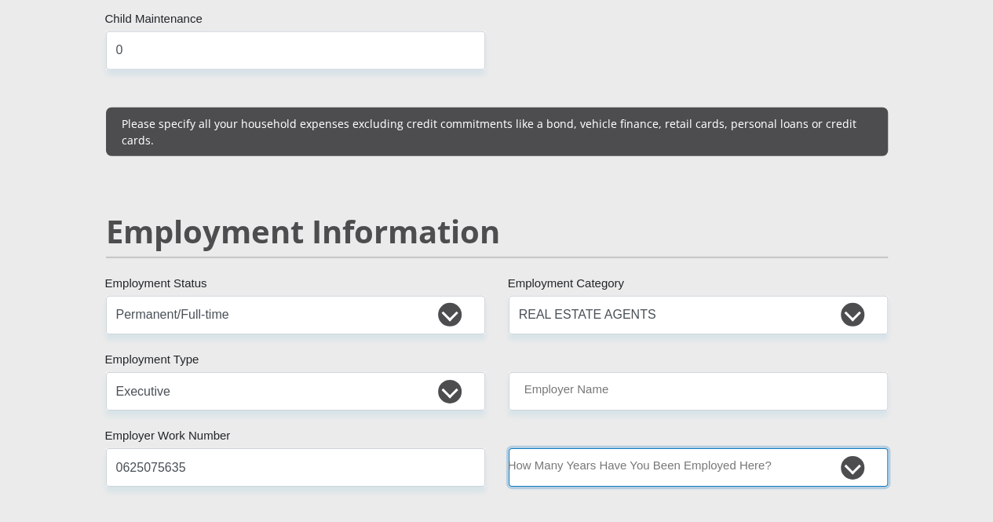
click at [724, 448] on select "less than 1 year 1-3 years 3-5 years 5+ years" at bounding box center [698, 467] width 379 height 38
select select "6"
click at [509, 448] on select "less than 1 year 1-3 years 3-5 years 5+ years" at bounding box center [698, 467] width 379 height 38
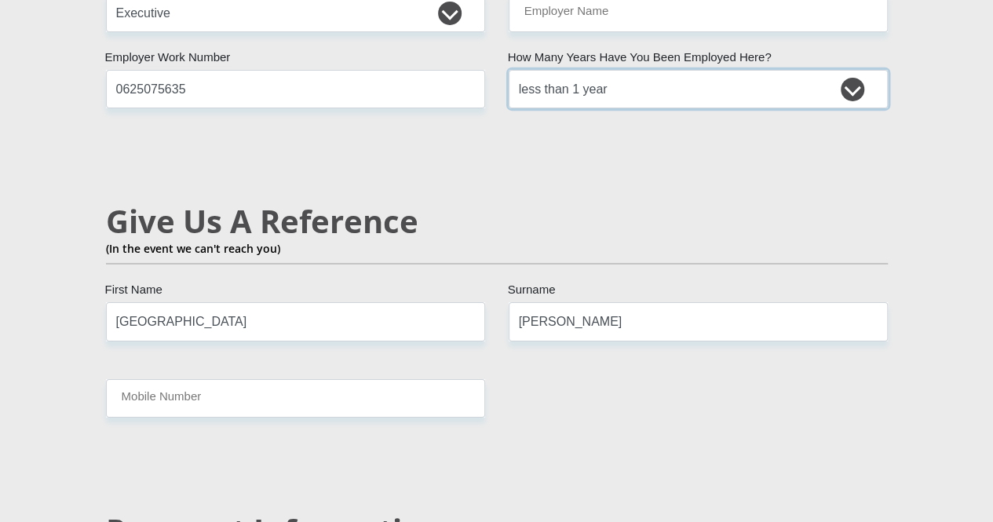
scroll to position [2669, 0]
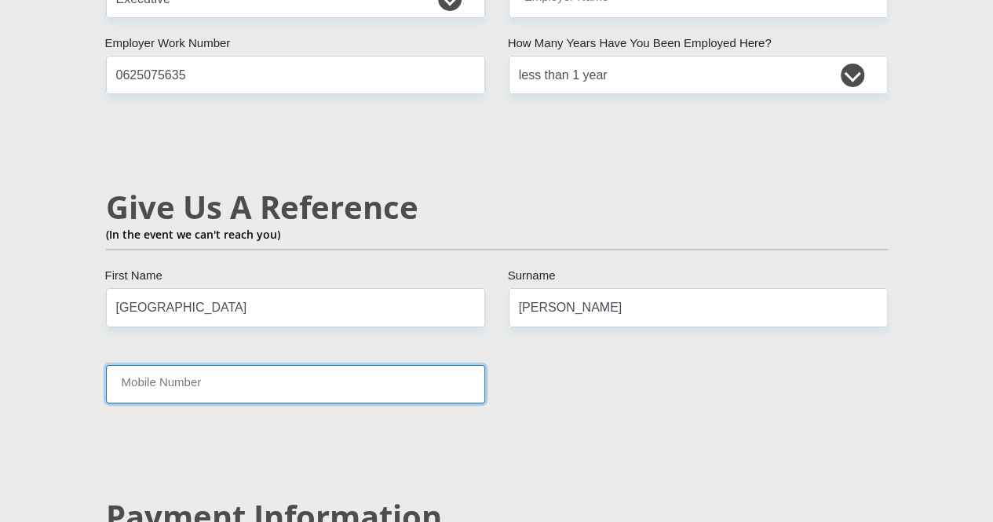
click at [327, 365] on input "Mobile Number" at bounding box center [295, 384] width 379 height 38
type input "0625075635"
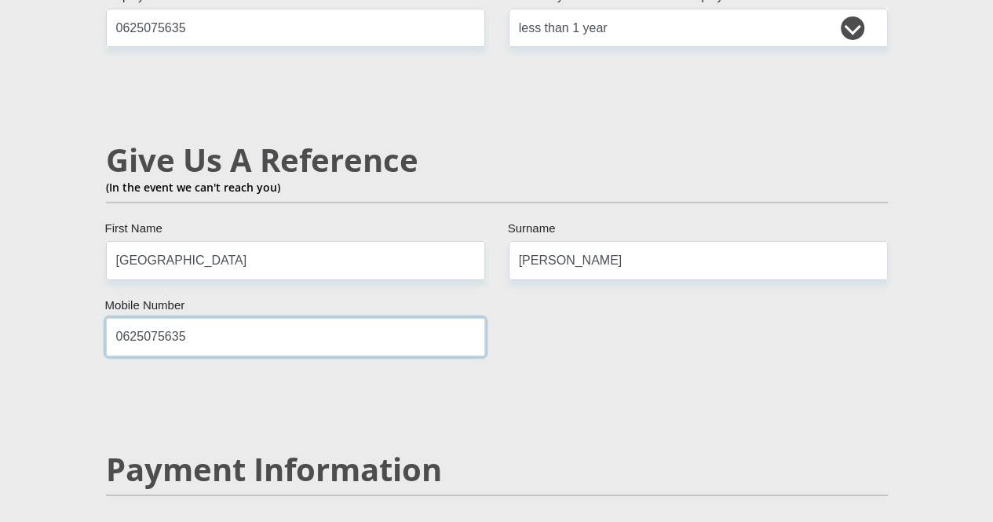
scroll to position [2748, 0]
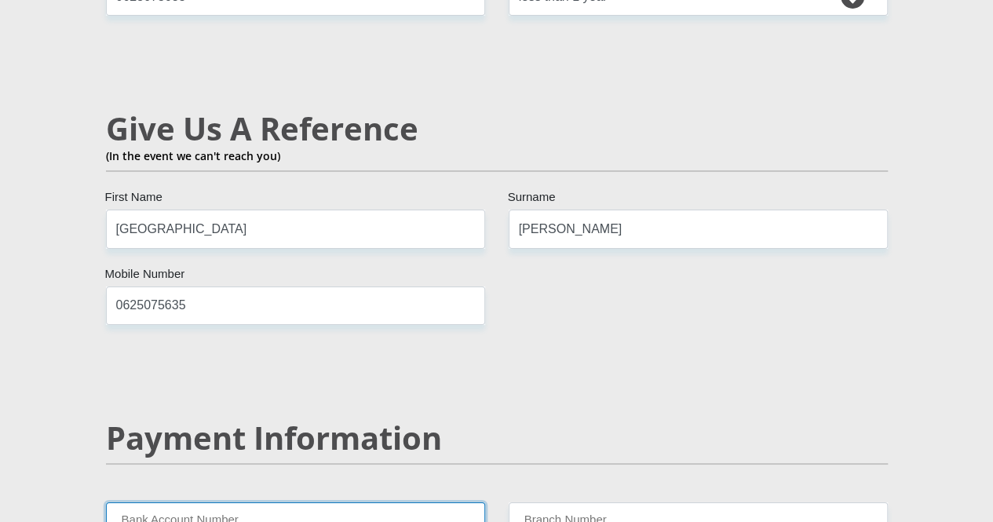
click at [346, 502] on input "Bank Account Number" at bounding box center [295, 521] width 379 height 38
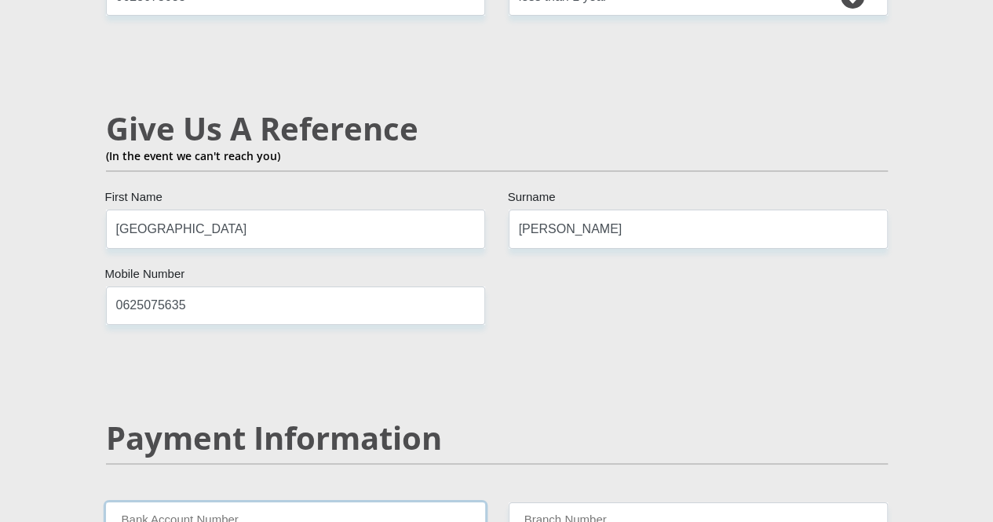
click at [265, 502] on input "Bank Account Number" at bounding box center [295, 521] width 379 height 38
paste input "1248730496"
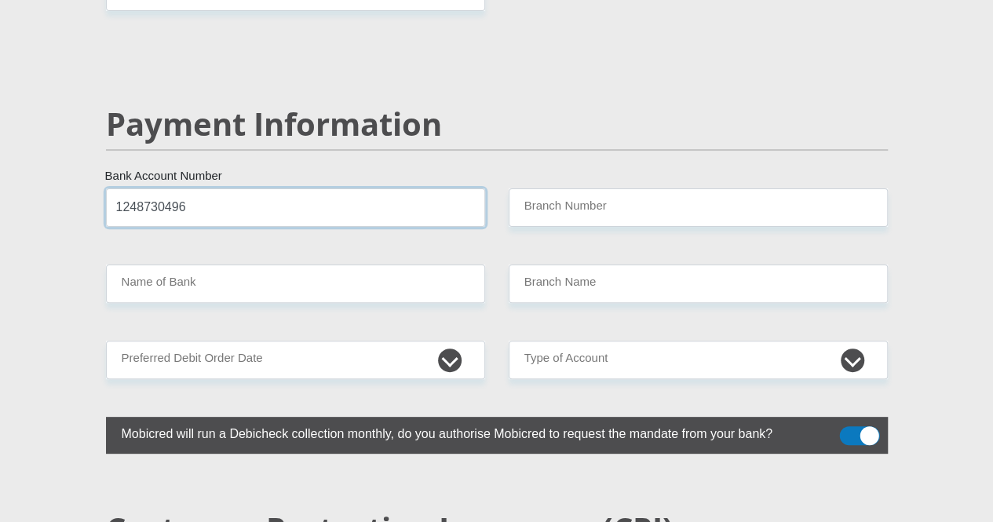
type input "1248730496"
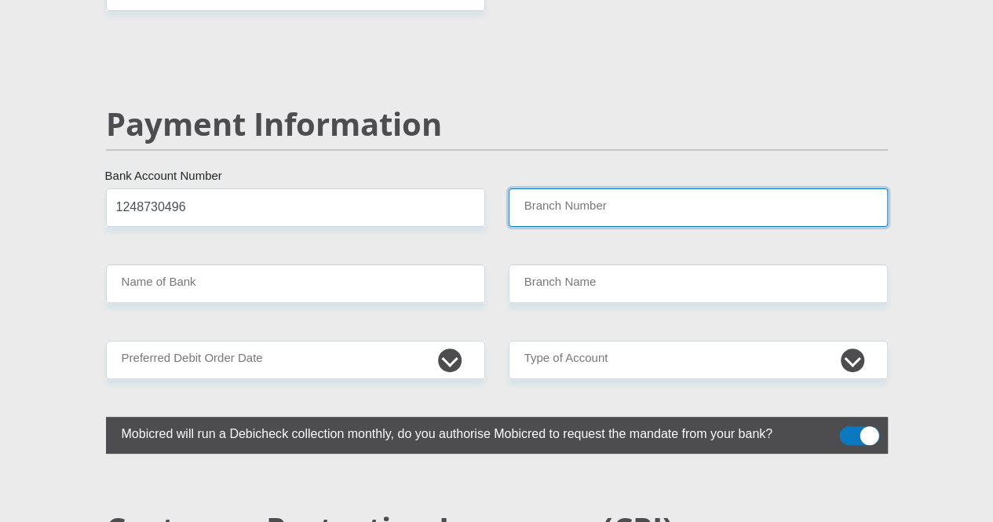
click at [549, 188] on input "Branch Number" at bounding box center [698, 207] width 379 height 38
paste input "198765"
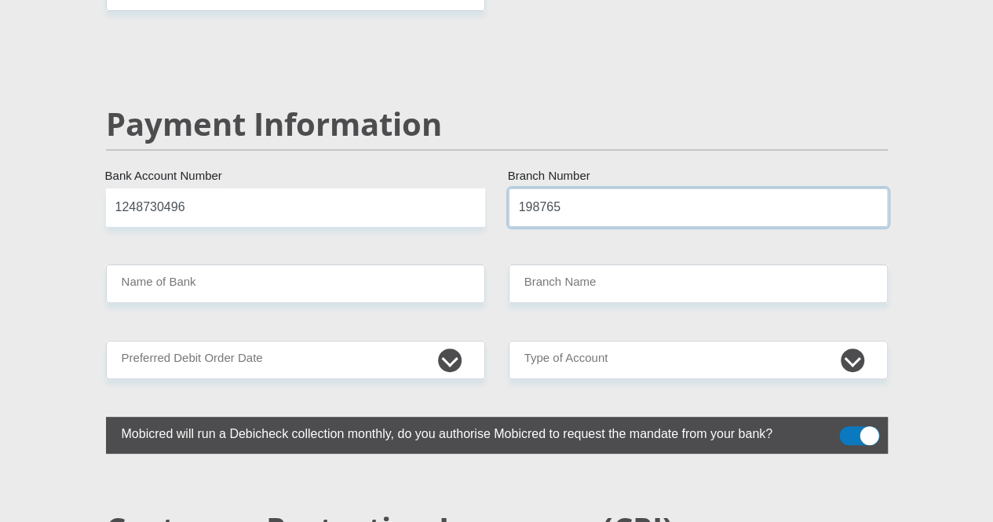
type input "198765"
type input "NEDBANK"
type input "NEDBANK [GEOGRAPHIC_DATA]"
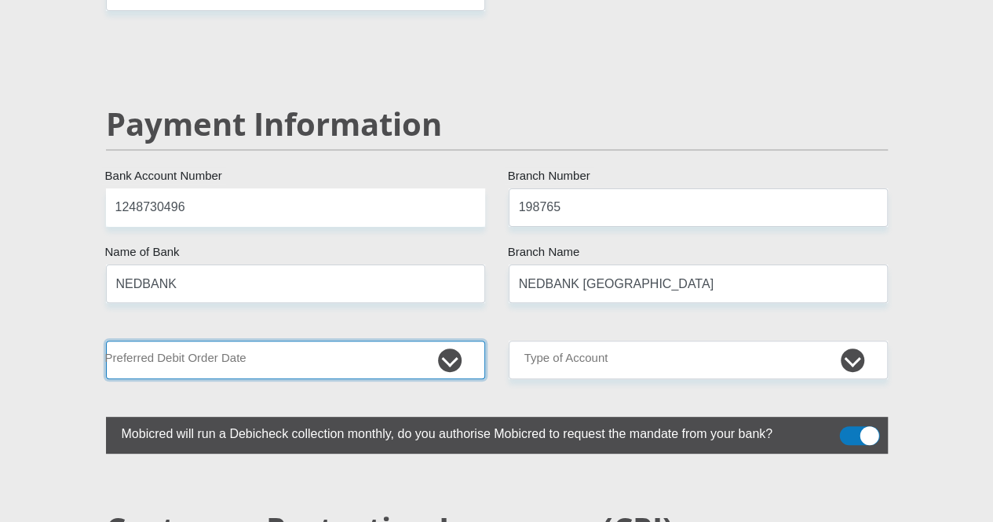
click at [381, 341] on select "1st 2nd 3rd 4th 5th 7th 18th 19th 20th 21st 22nd 23rd 24th 25th 26th 27th 28th …" at bounding box center [295, 360] width 379 height 38
select select "25"
click at [106, 341] on select "1st 2nd 3rd 4th 5th 7th 18th 19th 20th 21st 22nd 23rd 24th 25th 26th 27th 28th …" at bounding box center [295, 360] width 379 height 38
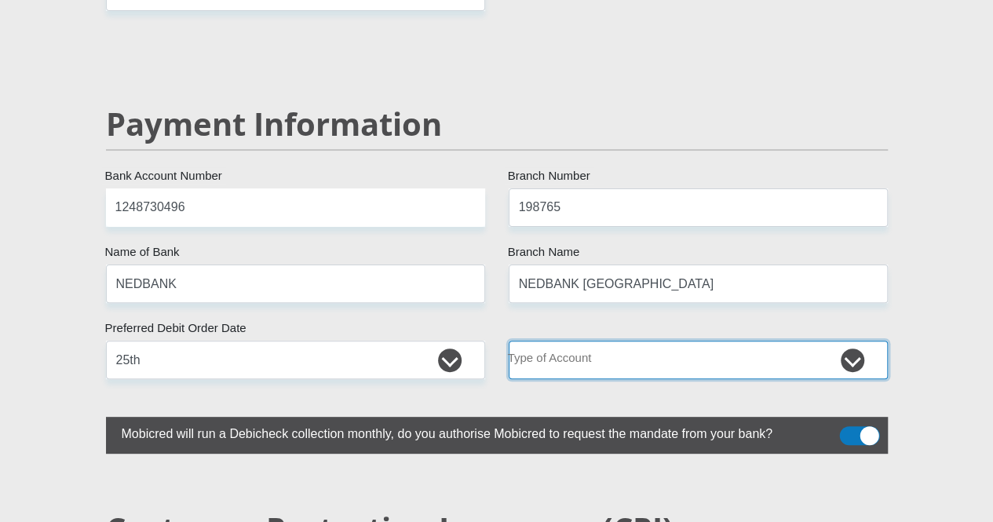
click at [685, 341] on select "Cheque Savings" at bounding box center [698, 360] width 379 height 38
select select "SAV"
click at [509, 341] on select "Cheque Savings" at bounding box center [698, 360] width 379 height 38
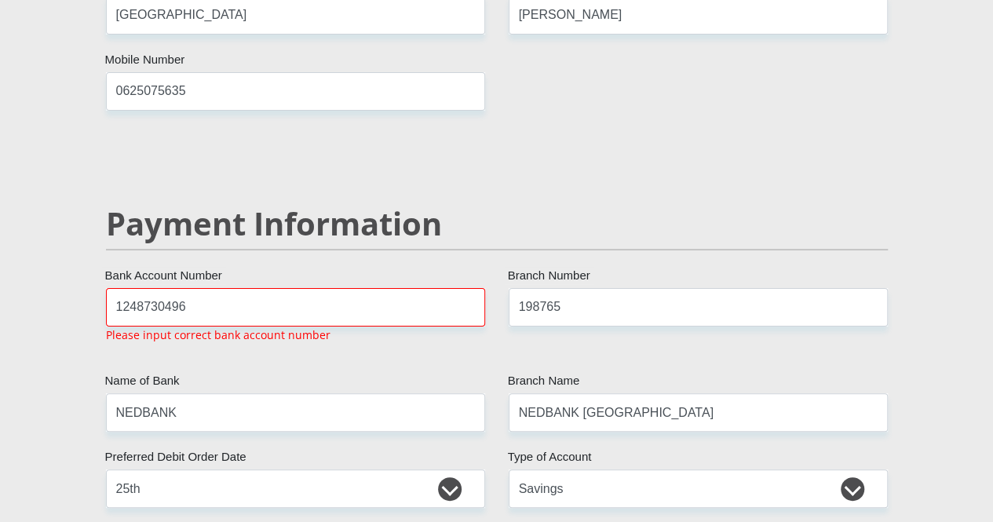
scroll to position [2962, 0]
click at [116, 289] on input "1248730496" at bounding box center [295, 308] width 379 height 38
click at [345, 289] on input "12487304961248730496" at bounding box center [295, 308] width 379 height 38
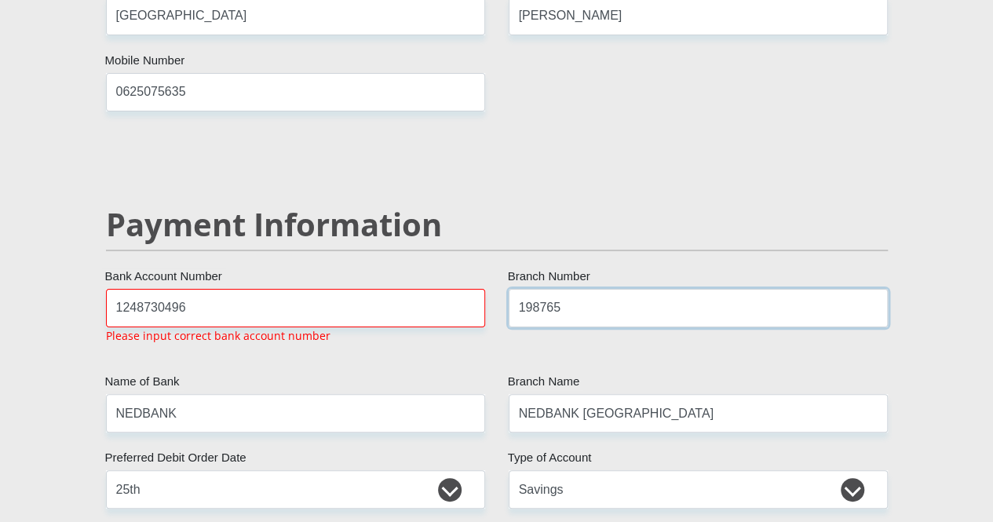
click at [652, 289] on input "198765" at bounding box center [698, 308] width 379 height 38
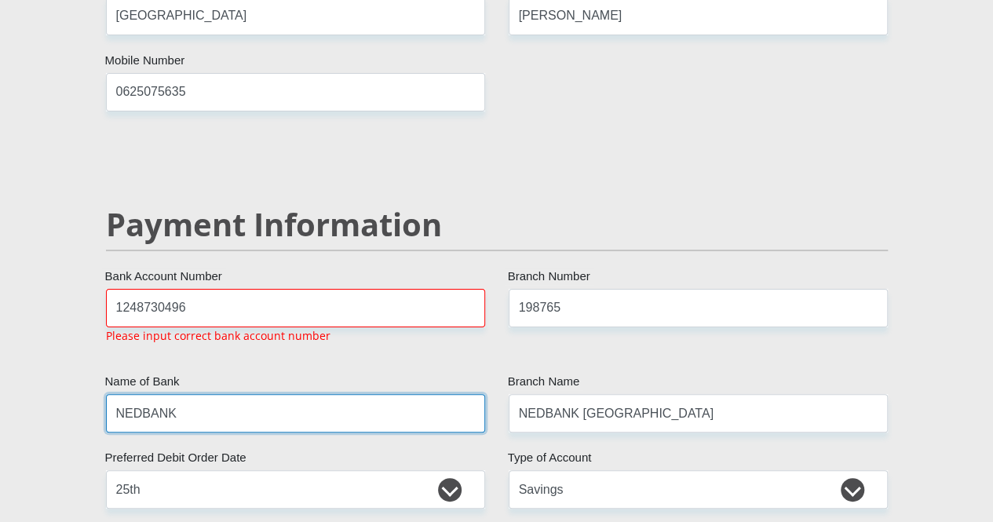
click at [328, 394] on input "NEDBANK" at bounding box center [295, 413] width 379 height 38
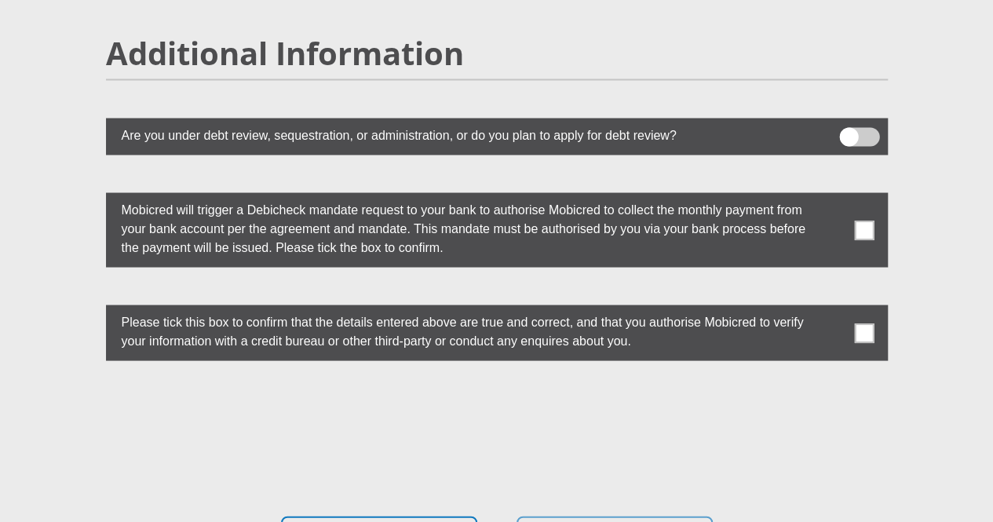
scroll to position [4342, 0]
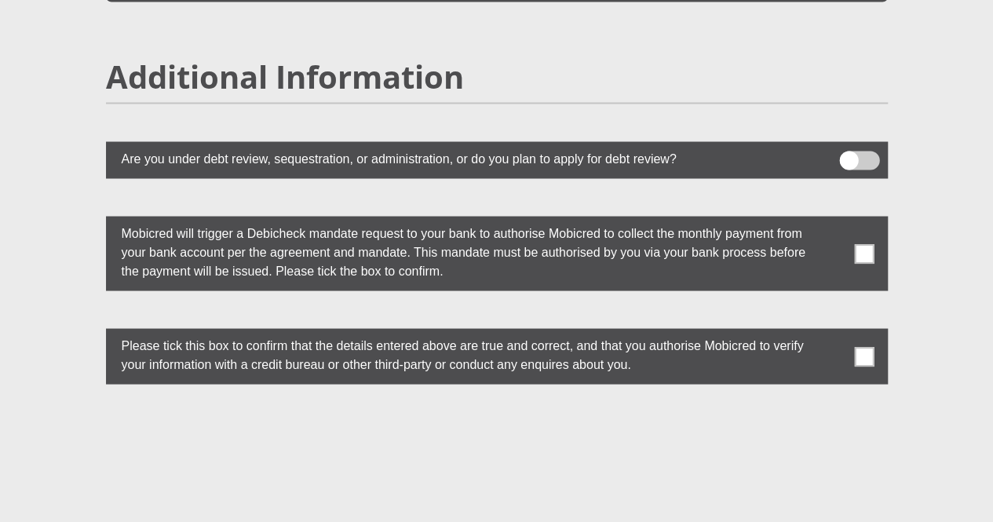
click at [865, 346] on span at bounding box center [864, 356] width 20 height 20
click at [833, 332] on input "checkbox" at bounding box center [833, 332] width 0 height 0
click at [868, 243] on span at bounding box center [864, 253] width 20 height 20
click at [833, 220] on input "checkbox" at bounding box center [833, 220] width 0 height 0
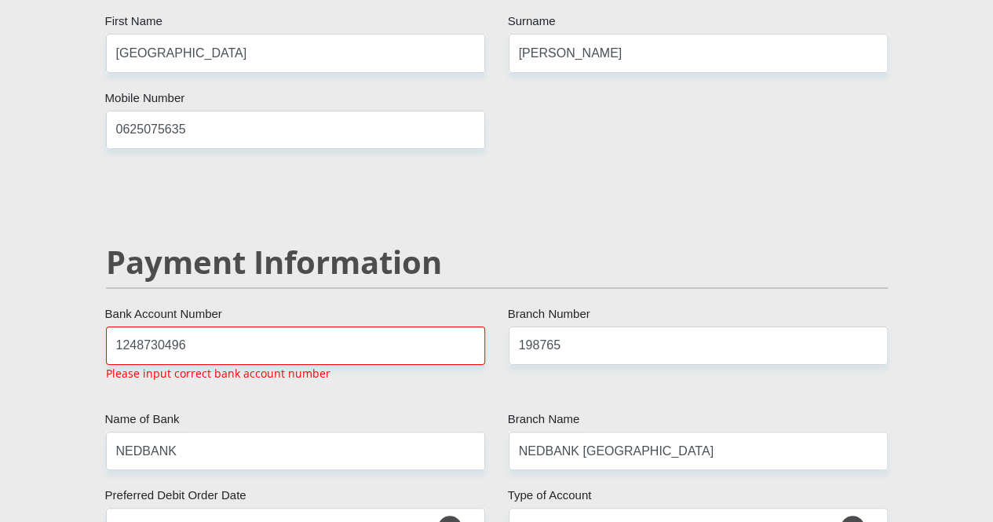
scroll to position [2919, 0]
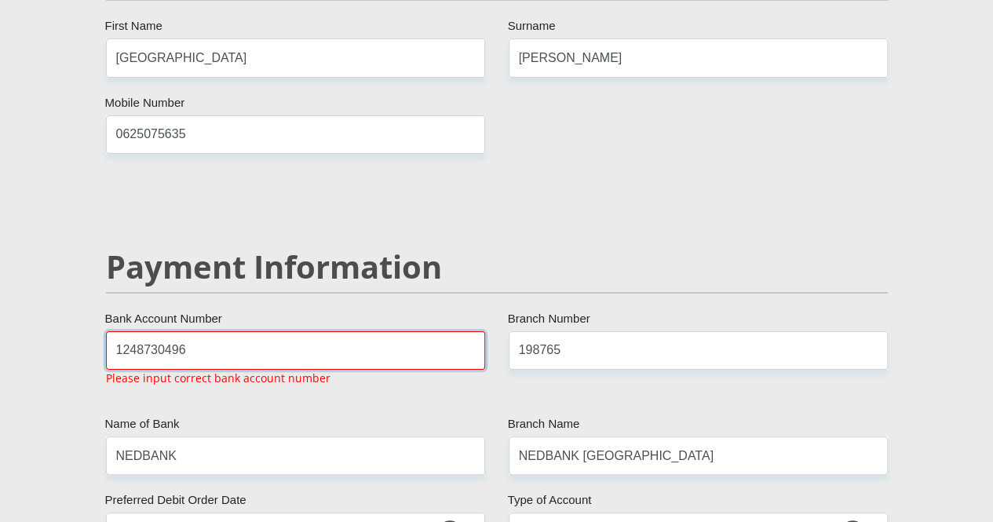
click at [283, 331] on input "1248730496" at bounding box center [295, 350] width 379 height 38
type input "1"
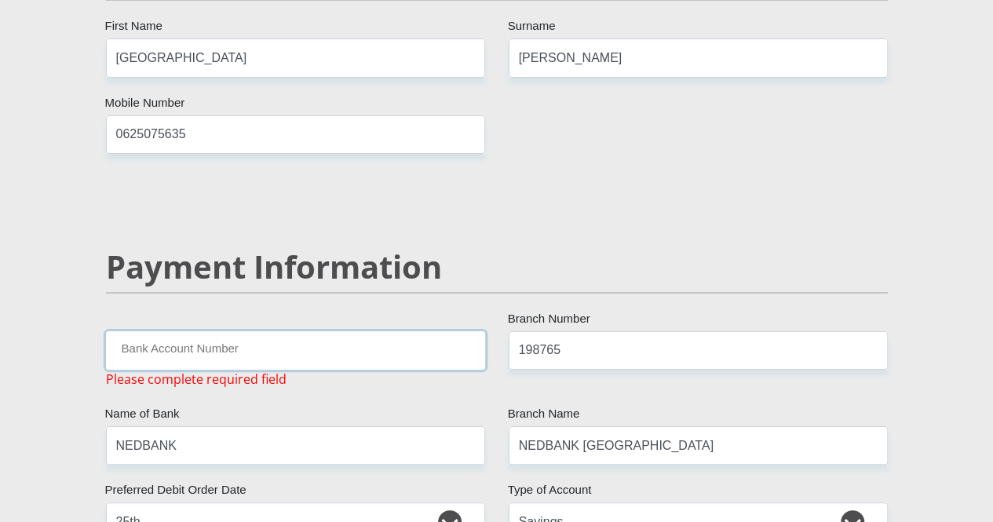
click at [261, 331] on input "Bank Account Number" at bounding box center [295, 350] width 379 height 38
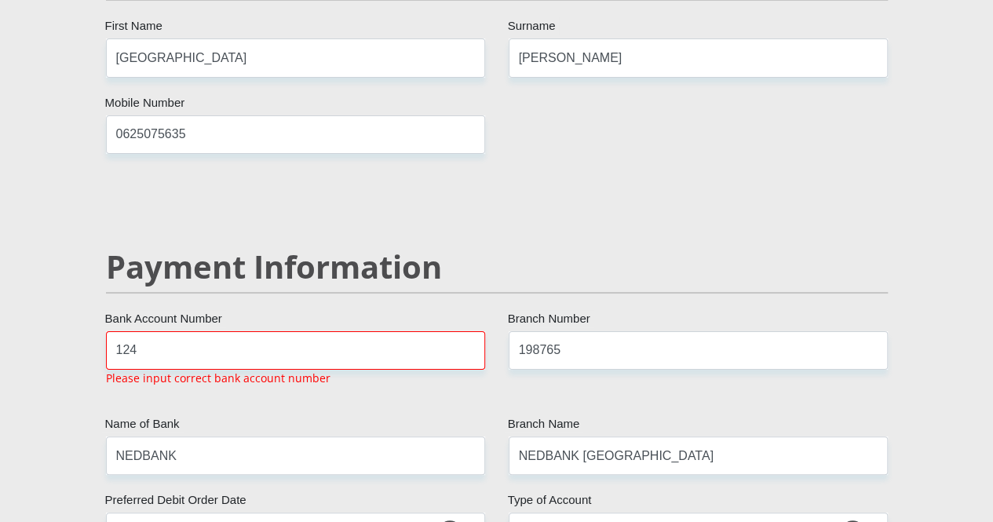
scroll to position [2962, 0]
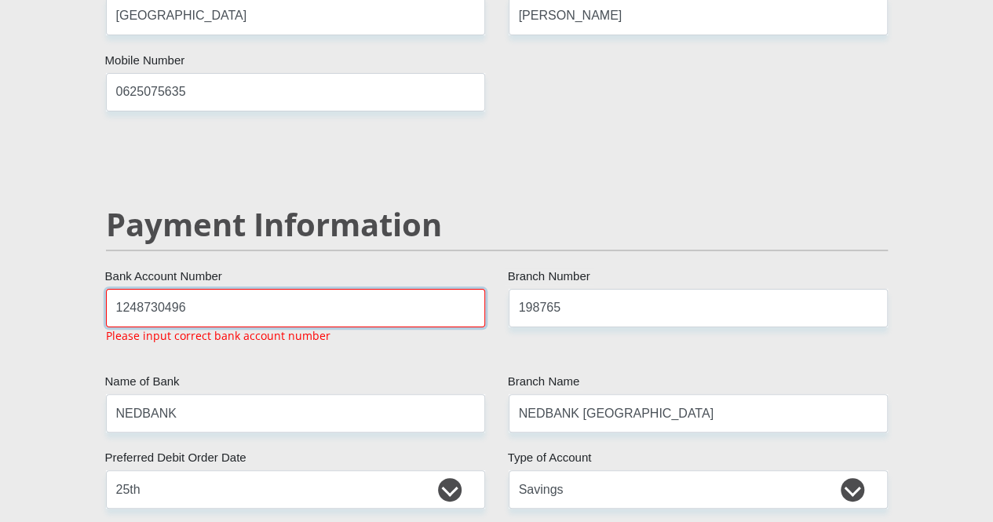
type input "1248730496"
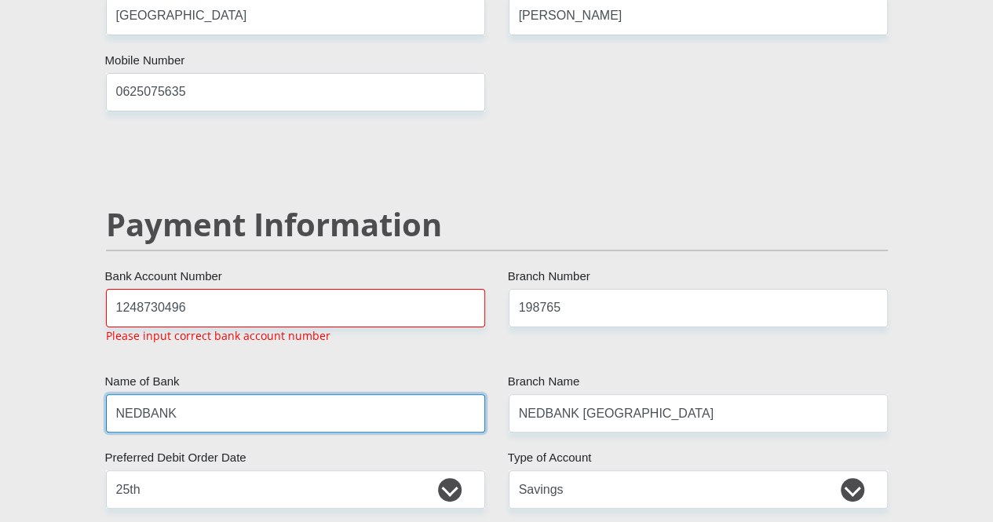
click at [335, 394] on input "NEDBANK" at bounding box center [295, 413] width 379 height 38
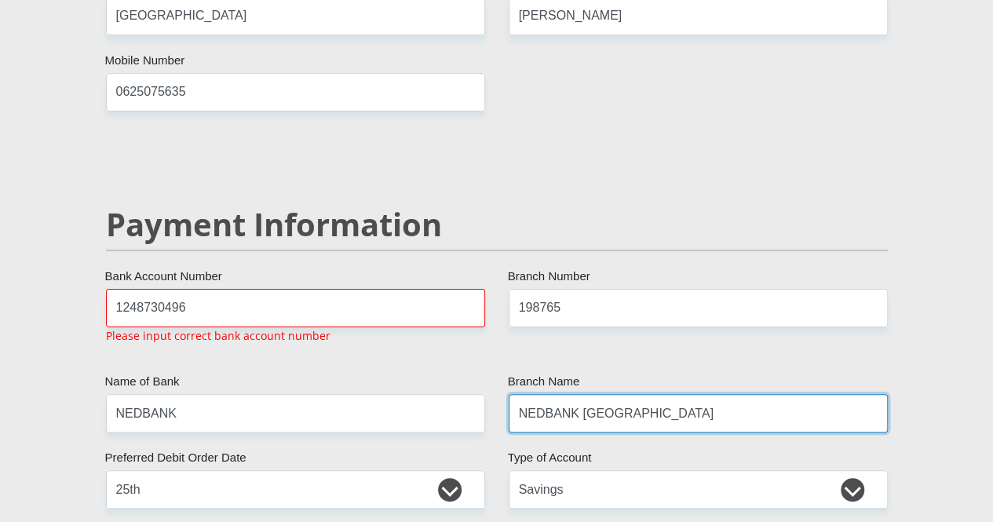
click at [752, 394] on input "NEDBANK [GEOGRAPHIC_DATA]" at bounding box center [698, 413] width 379 height 38
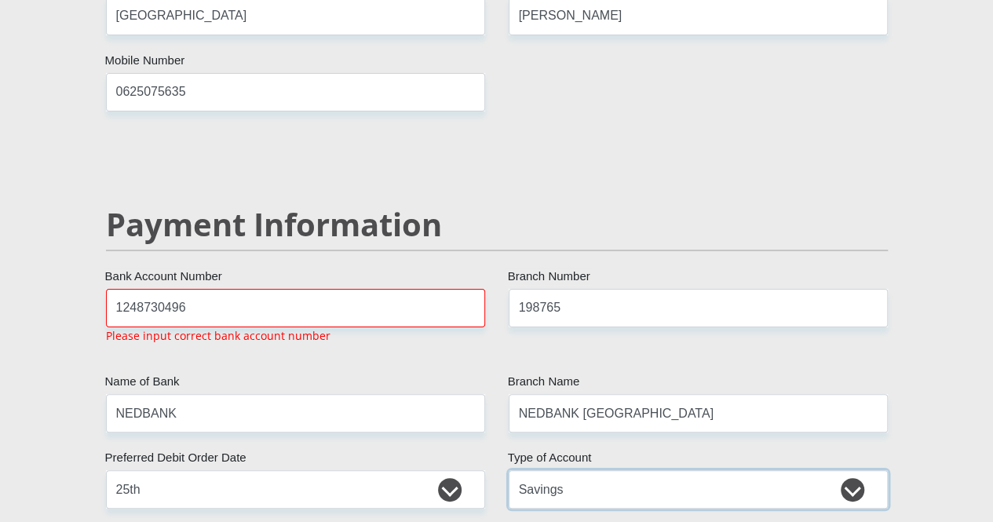
click at [758, 470] on select "Cheque Savings" at bounding box center [698, 489] width 379 height 38
click at [509, 470] on select "Cheque Savings" at bounding box center [698, 489] width 379 height 38
drag, startPoint x: 763, startPoint y: 390, endPoint x: 752, endPoint y: 393, distance: 11.4
click at [763, 470] on select "Cheque Savings" at bounding box center [698, 489] width 379 height 38
select select "SAV"
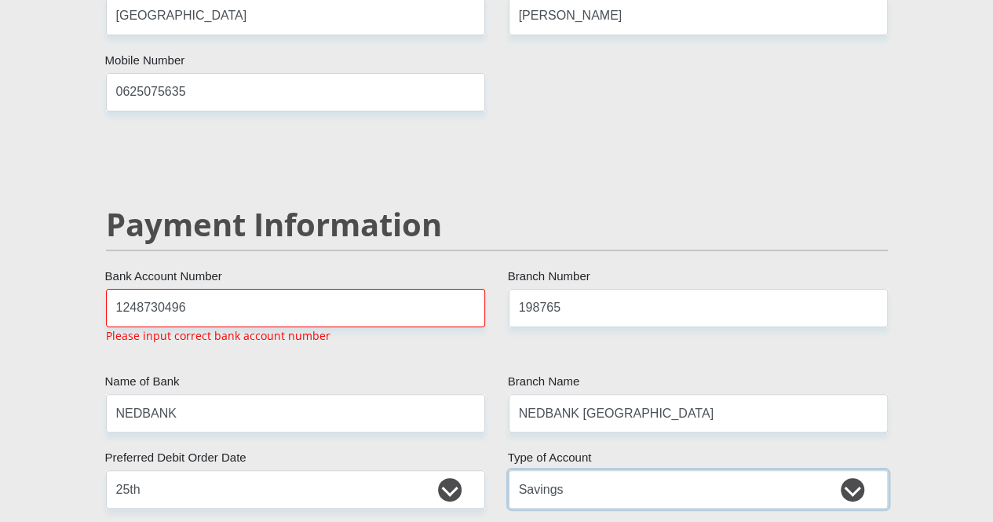
click at [509, 470] on select "Cheque Savings" at bounding box center [698, 489] width 379 height 38
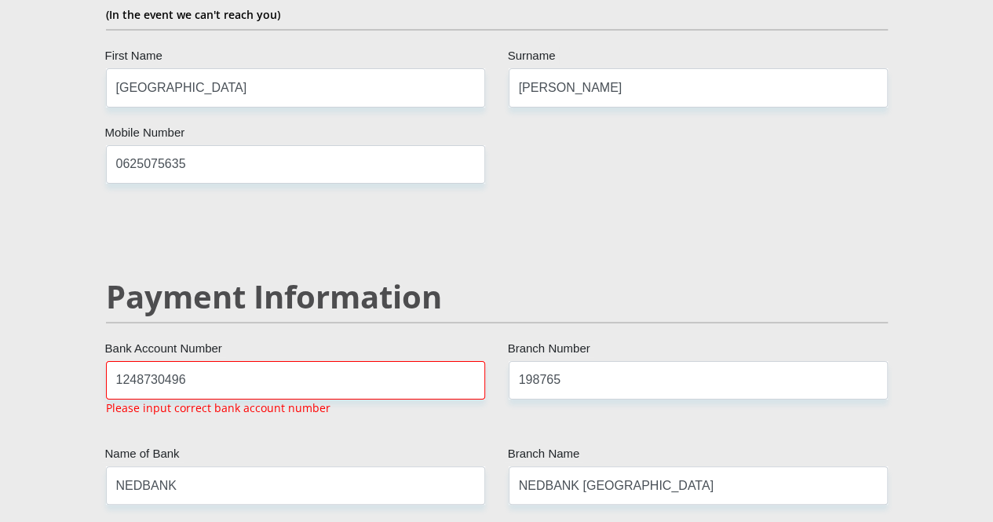
scroll to position [2916, 0]
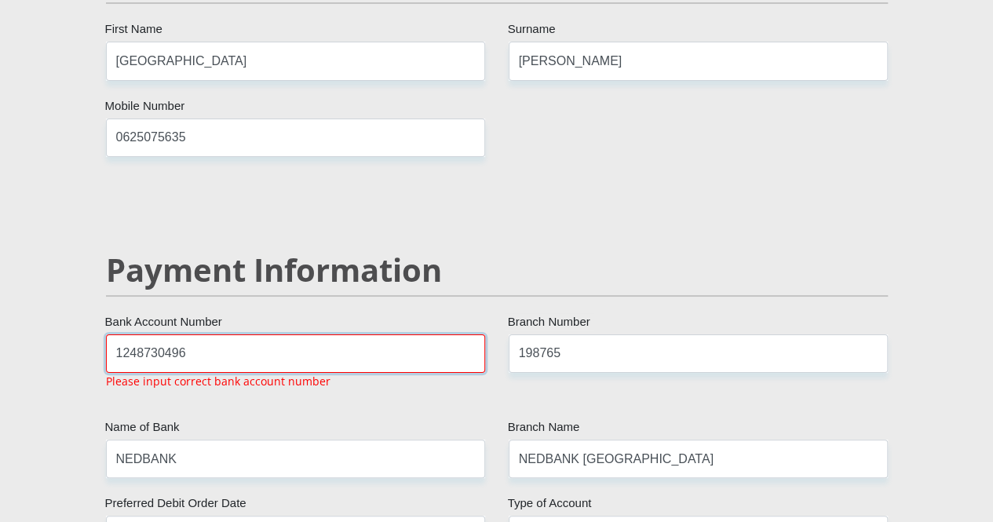
click at [330, 334] on input "1248730496" at bounding box center [295, 353] width 379 height 38
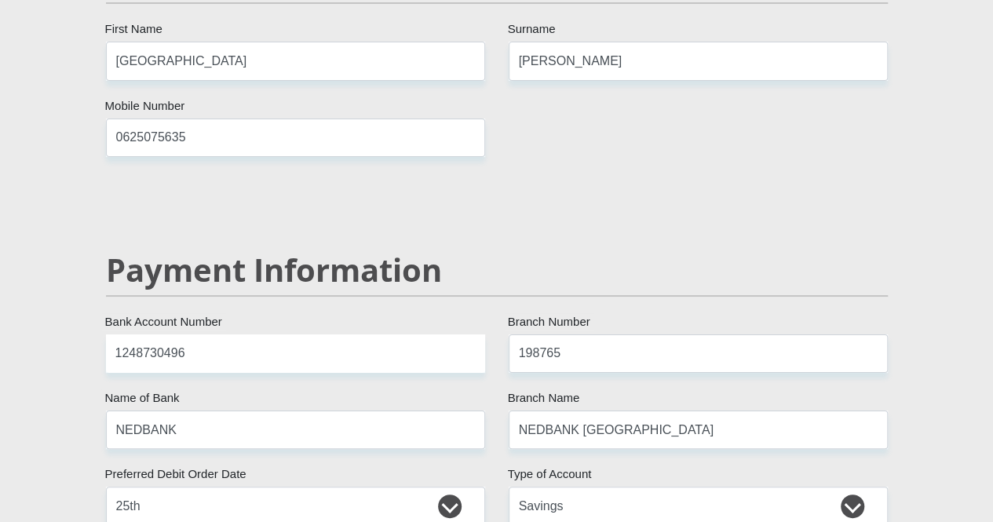
drag, startPoint x: 330, startPoint y: 272, endPoint x: 249, endPoint y: 340, distance: 105.4
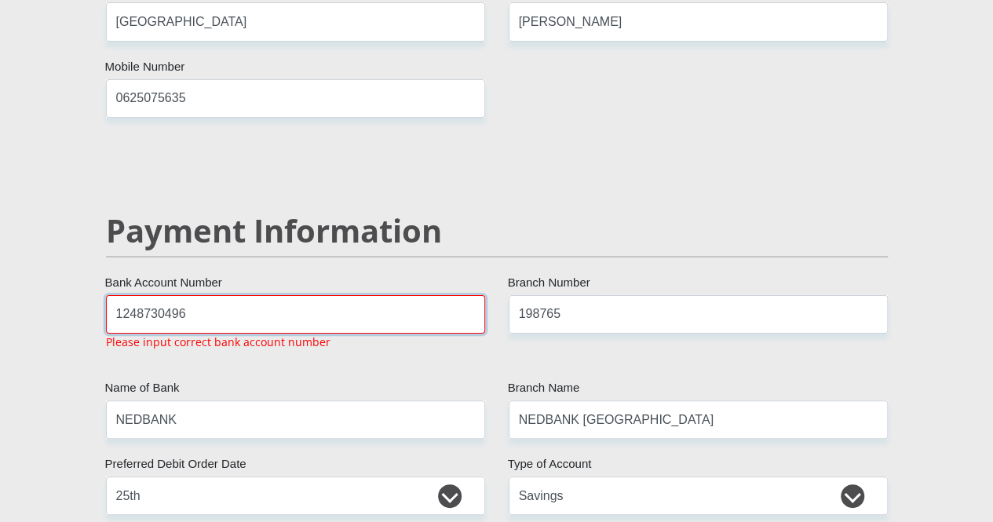
click at [115, 295] on input "1248730496" at bounding box center [295, 314] width 379 height 38
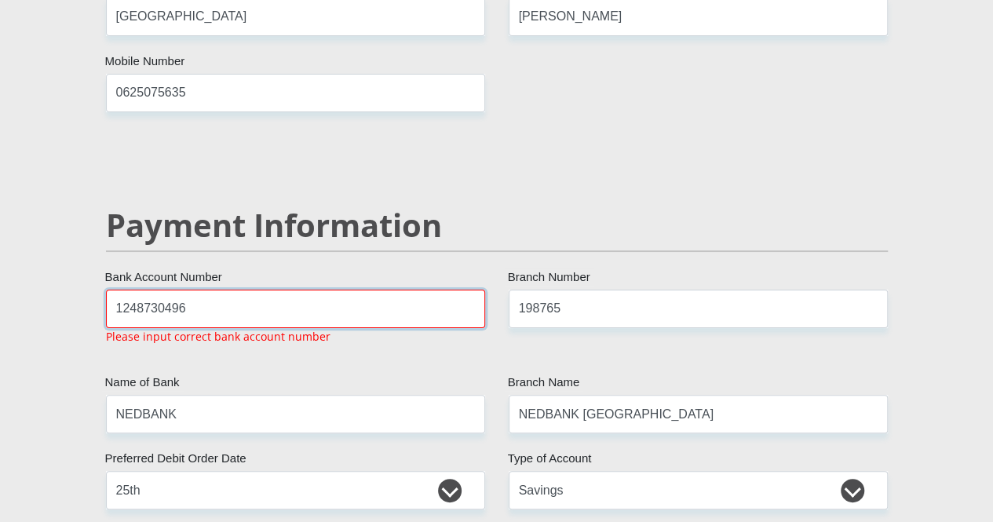
scroll to position [2962, 0]
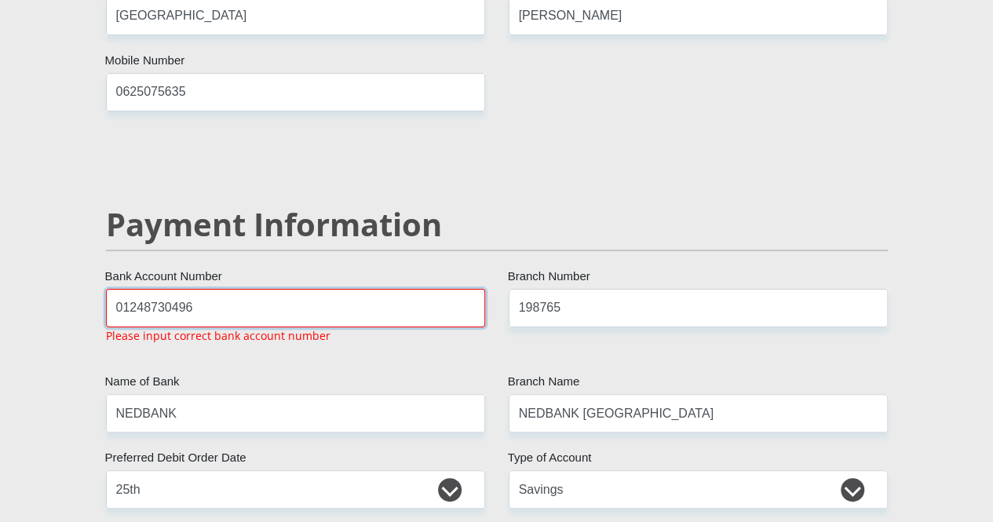
click at [122, 289] on input "01248730496" at bounding box center [295, 308] width 379 height 38
click at [268, 289] on input "1248730496" at bounding box center [295, 308] width 379 height 38
click at [247, 289] on input "12487304960" at bounding box center [295, 308] width 379 height 38
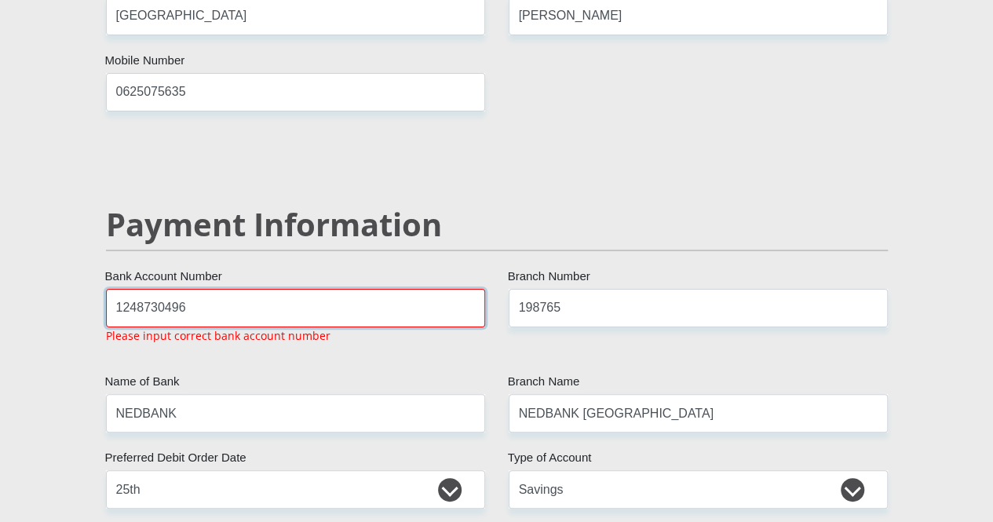
click at [220, 289] on input "1248730496" at bounding box center [295, 308] width 379 height 38
type input "1"
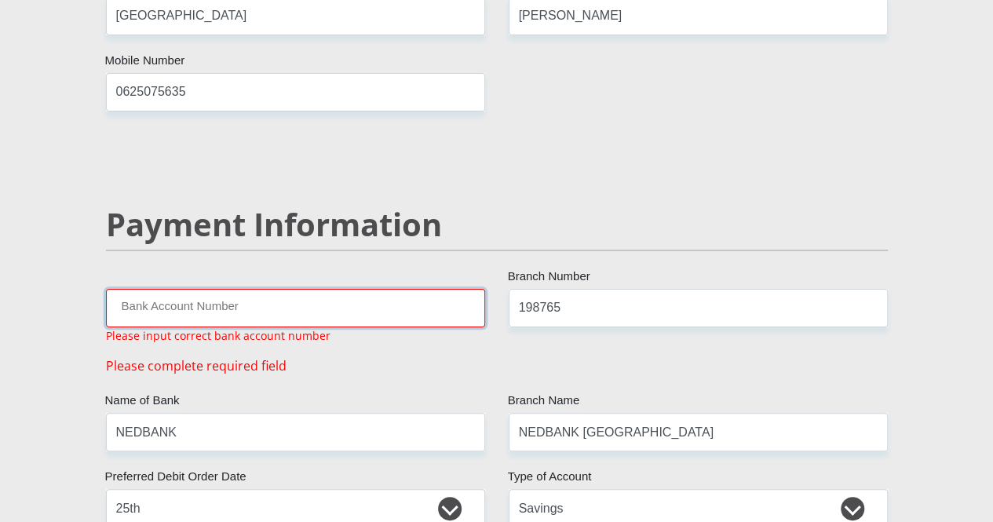
paste input "1248730496"
type input "1248730496"
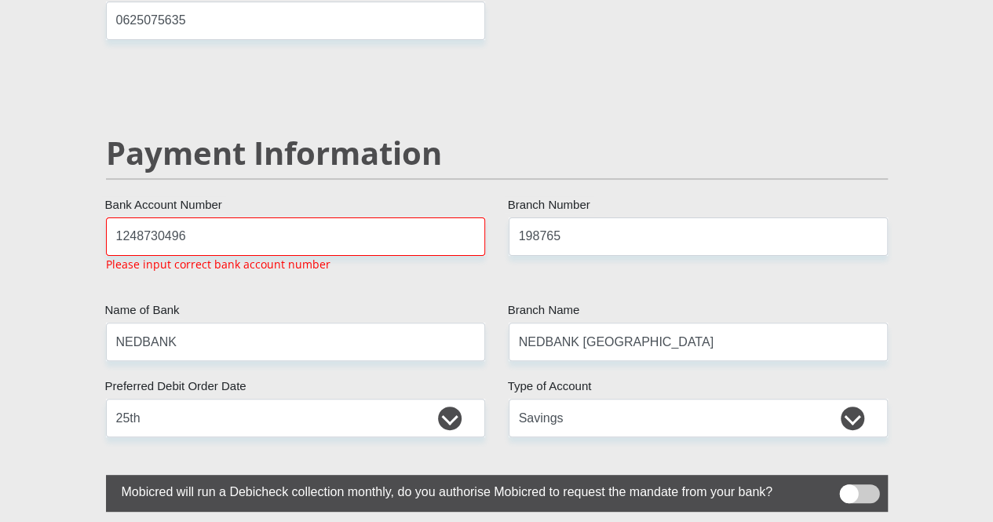
scroll to position [3112, 0]
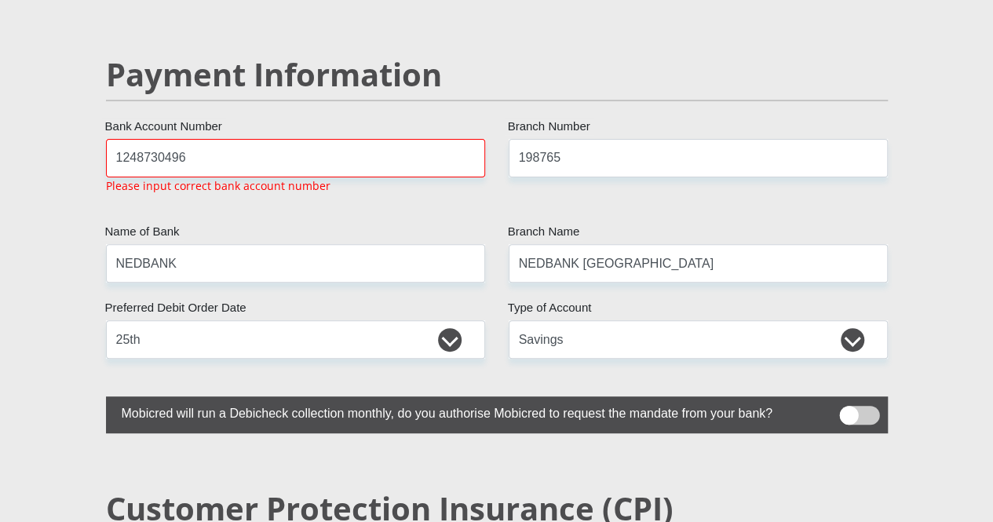
click at [861, 396] on label at bounding box center [497, 414] width 782 height 37
click at [849, 410] on input "checkbox" at bounding box center [849, 410] width 0 height 0
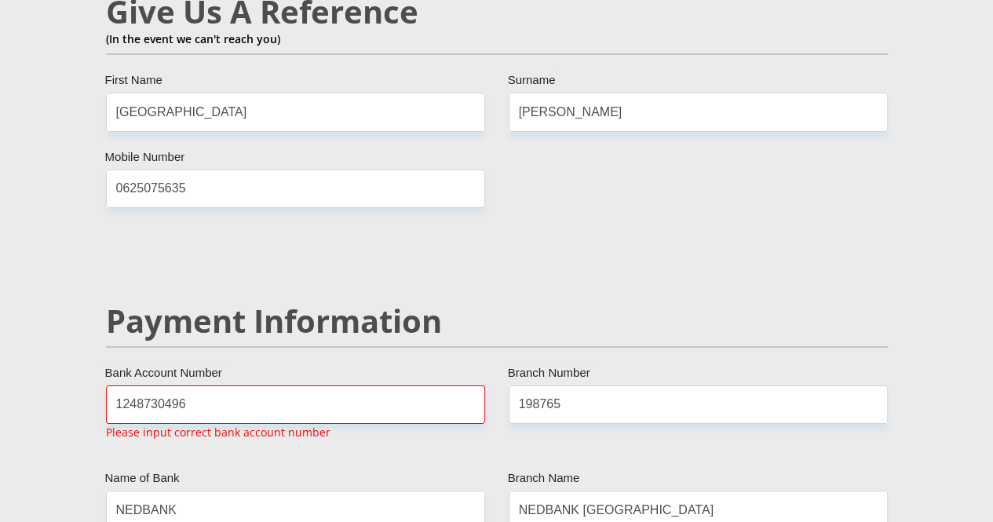
scroll to position [2876, 0]
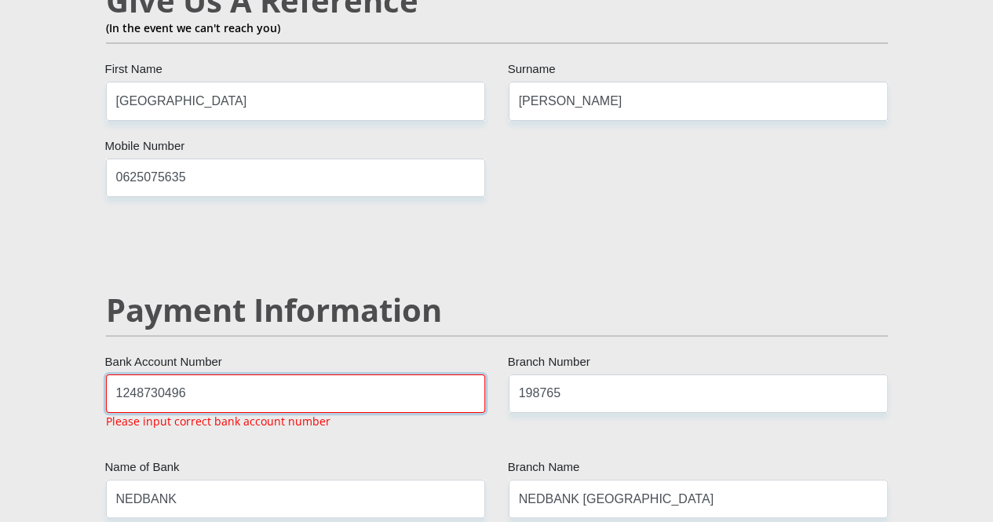
click at [320, 375] on input "1248730496" at bounding box center [295, 394] width 379 height 38
click at [116, 375] on input "1248730496" at bounding box center [295, 394] width 379 height 38
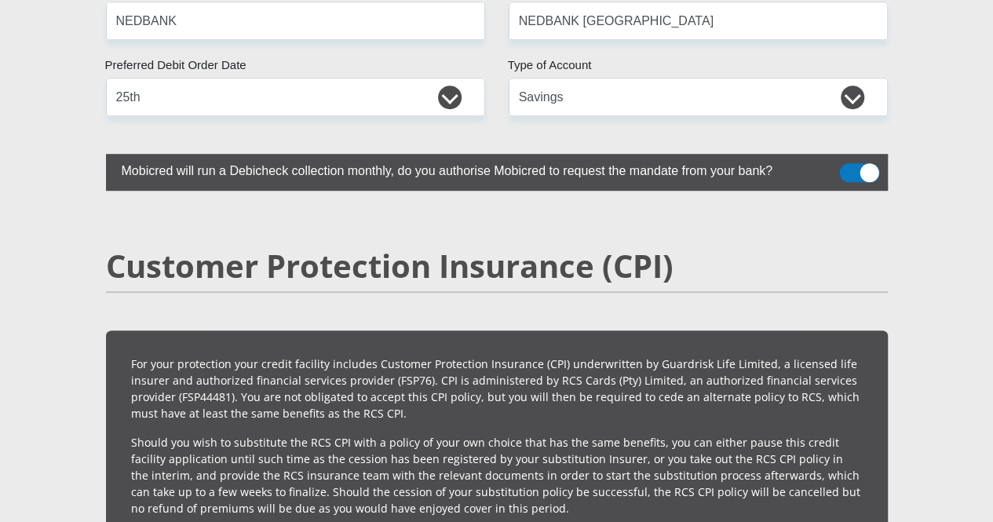
scroll to position [2962, 0]
